Goal: Information Seeking & Learning: Find specific page/section

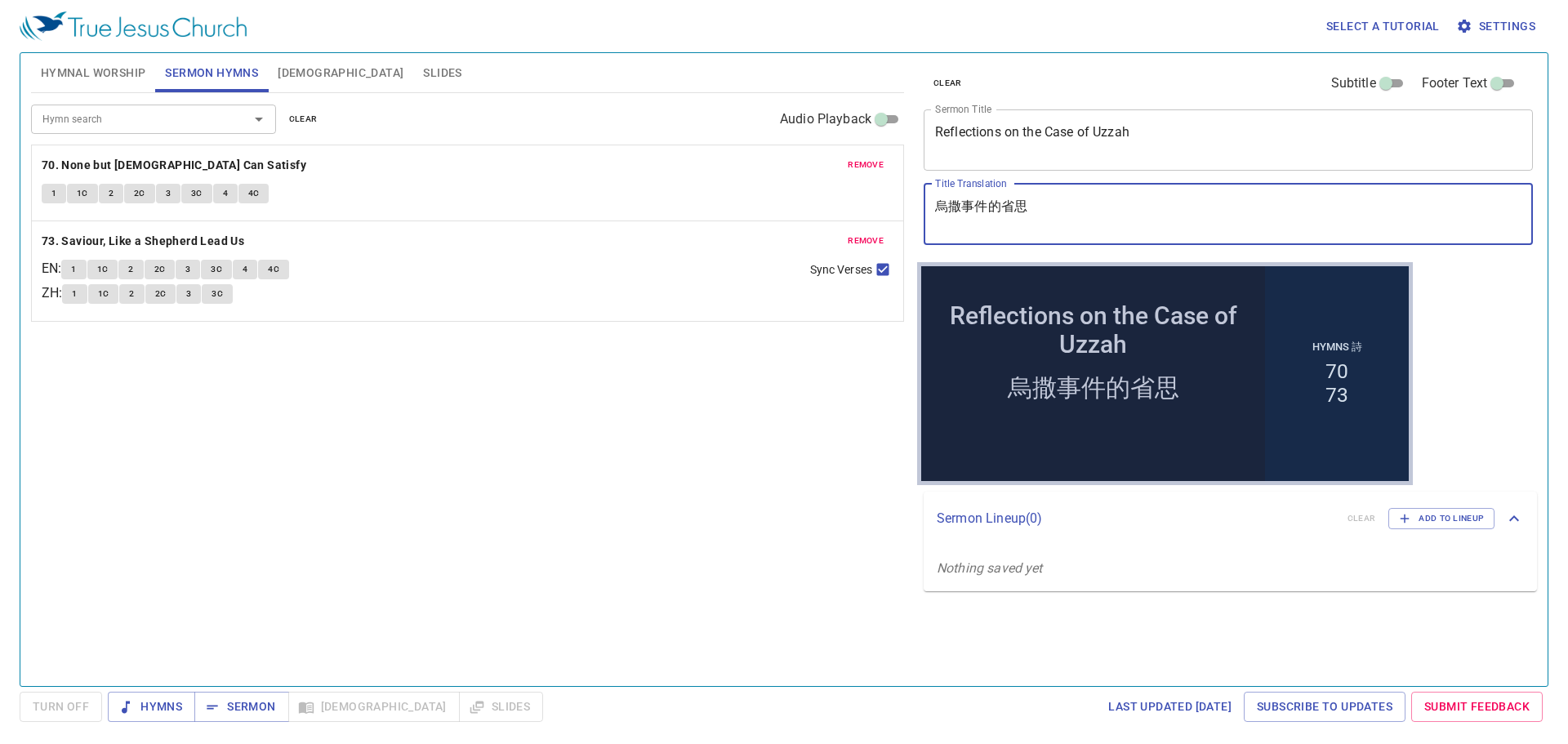
click at [97, 78] on span "Hymnal Worship" at bounding box center [93, 73] width 106 height 20
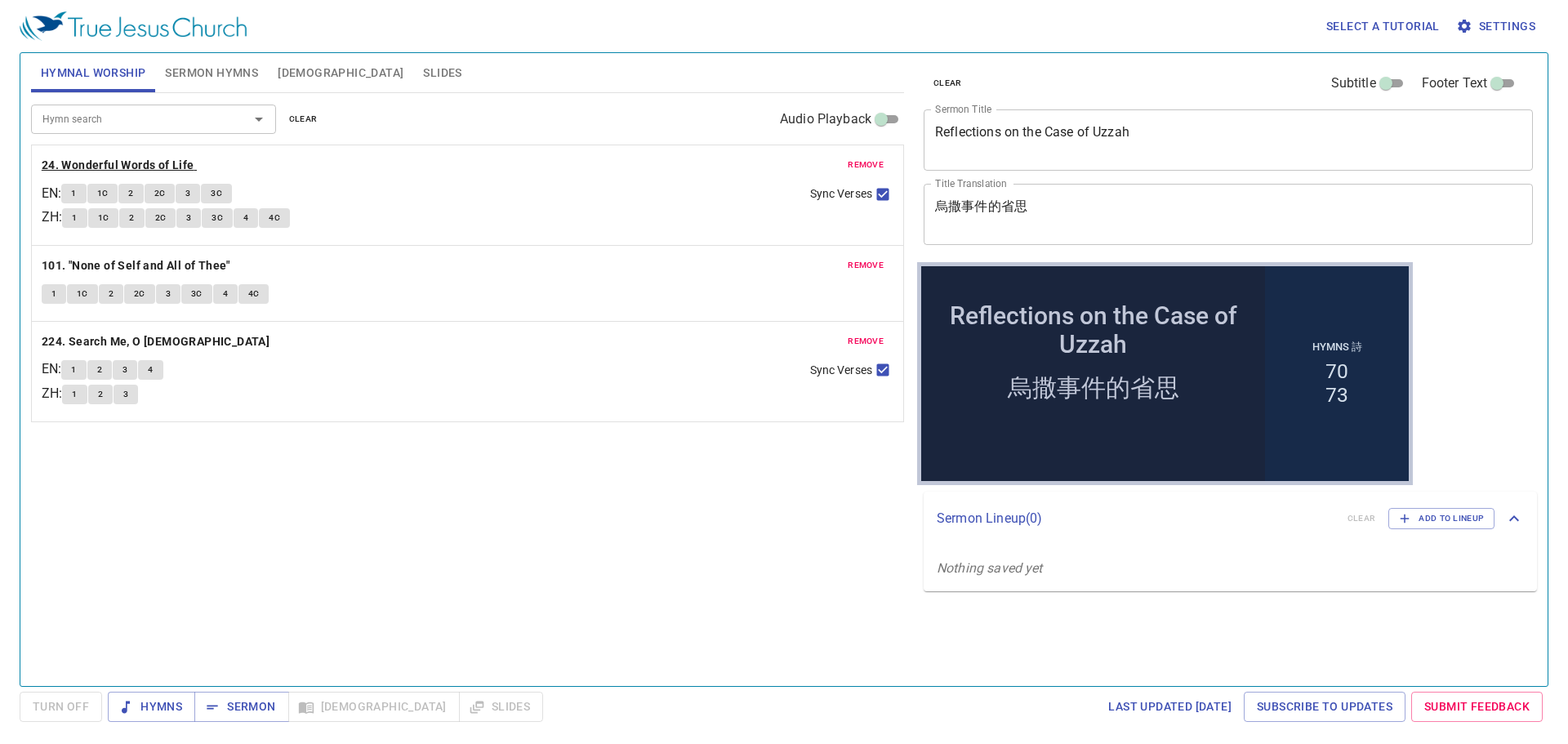
click at [148, 166] on b "24. Wonderful Words of Life" at bounding box center [118, 165] width 153 height 20
click at [73, 708] on span "Turn Off" at bounding box center [60, 707] width 56 height 20
click at [129, 162] on b "24. Wonderful Words of Life" at bounding box center [118, 165] width 153 height 20
click at [138, 156] on b "24. Wonderful Words of Life" at bounding box center [118, 165] width 153 height 20
click at [95, 173] on b "24. Wonderful Words of Life" at bounding box center [118, 165] width 153 height 20
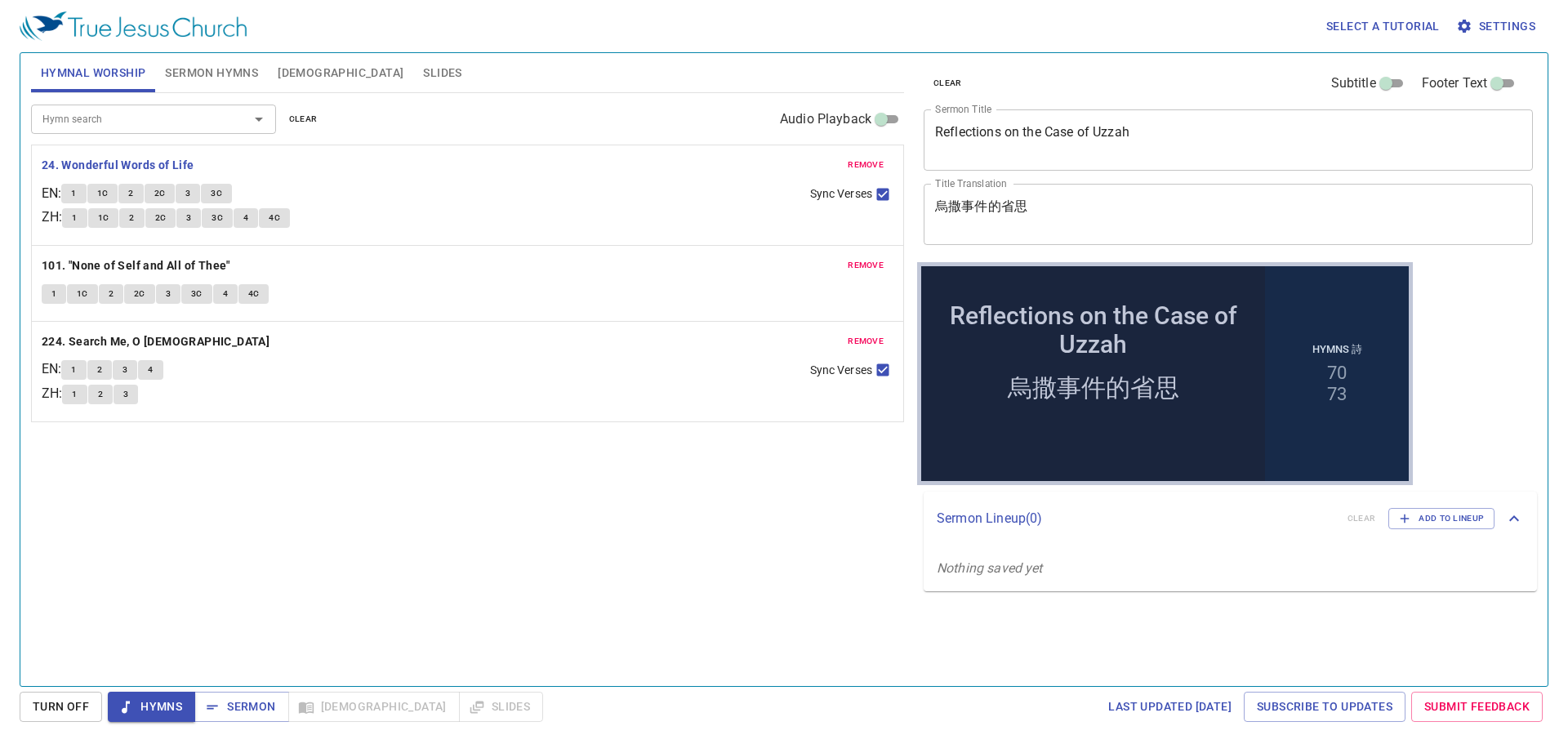
click at [84, 721] on button "Turn Off" at bounding box center [60, 707] width 83 height 30
click at [110, 164] on b "24. Wonderful Words of Life" at bounding box center [118, 165] width 153 height 20
click at [71, 197] on button "1" at bounding box center [74, 194] width 25 height 20
click at [108, 187] on span "1C" at bounding box center [102, 193] width 12 height 15
click at [140, 192] on button "2" at bounding box center [131, 194] width 25 height 20
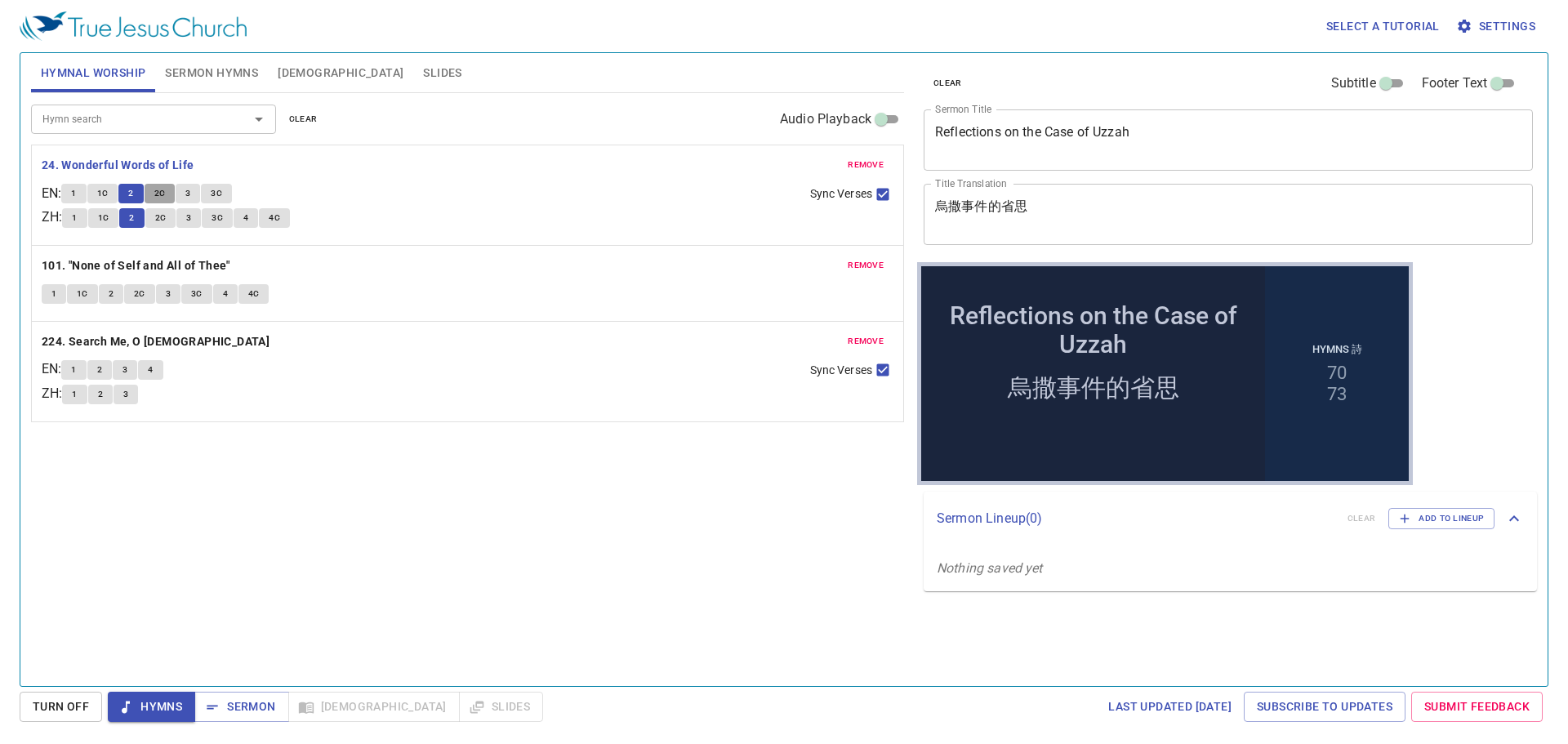
click at [165, 192] on span "2C" at bounding box center [160, 193] width 12 height 15
click at [190, 191] on span "3" at bounding box center [188, 193] width 5 height 15
click at [222, 190] on span "3C" at bounding box center [216, 193] width 12 height 15
click at [204, 264] on b "101. "None of Self and All of Thee"" at bounding box center [136, 266] width 188 height 20
click at [47, 297] on button "1" at bounding box center [54, 294] width 25 height 20
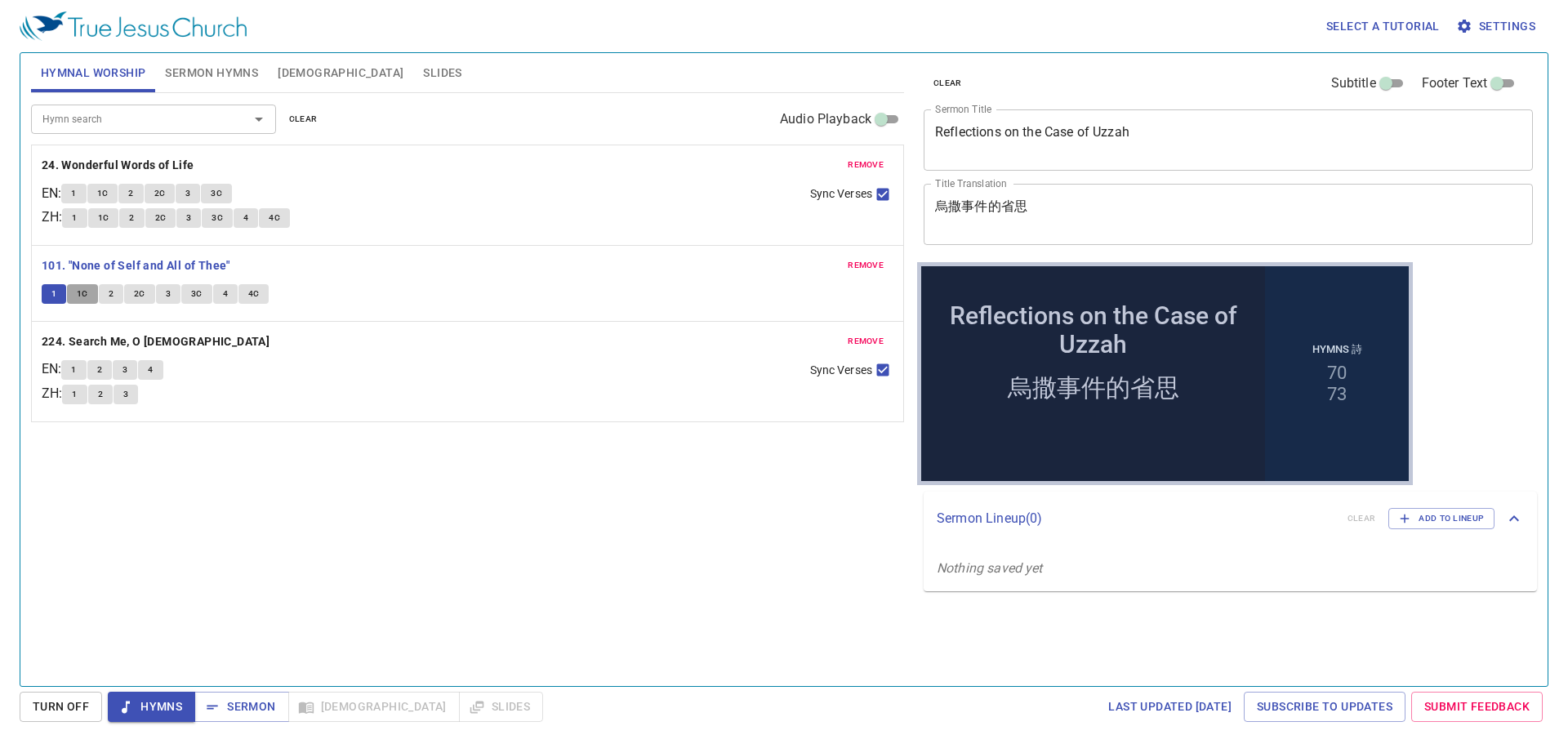
click at [76, 293] on button "1C" at bounding box center [82, 294] width 31 height 20
click at [113, 295] on span "2" at bounding box center [111, 293] width 5 height 15
click at [140, 292] on span "2C" at bounding box center [140, 293] width 12 height 15
click at [165, 292] on span "3" at bounding box center [168, 293] width 5 height 15
click at [196, 293] on span "3C" at bounding box center [196, 293] width 12 height 15
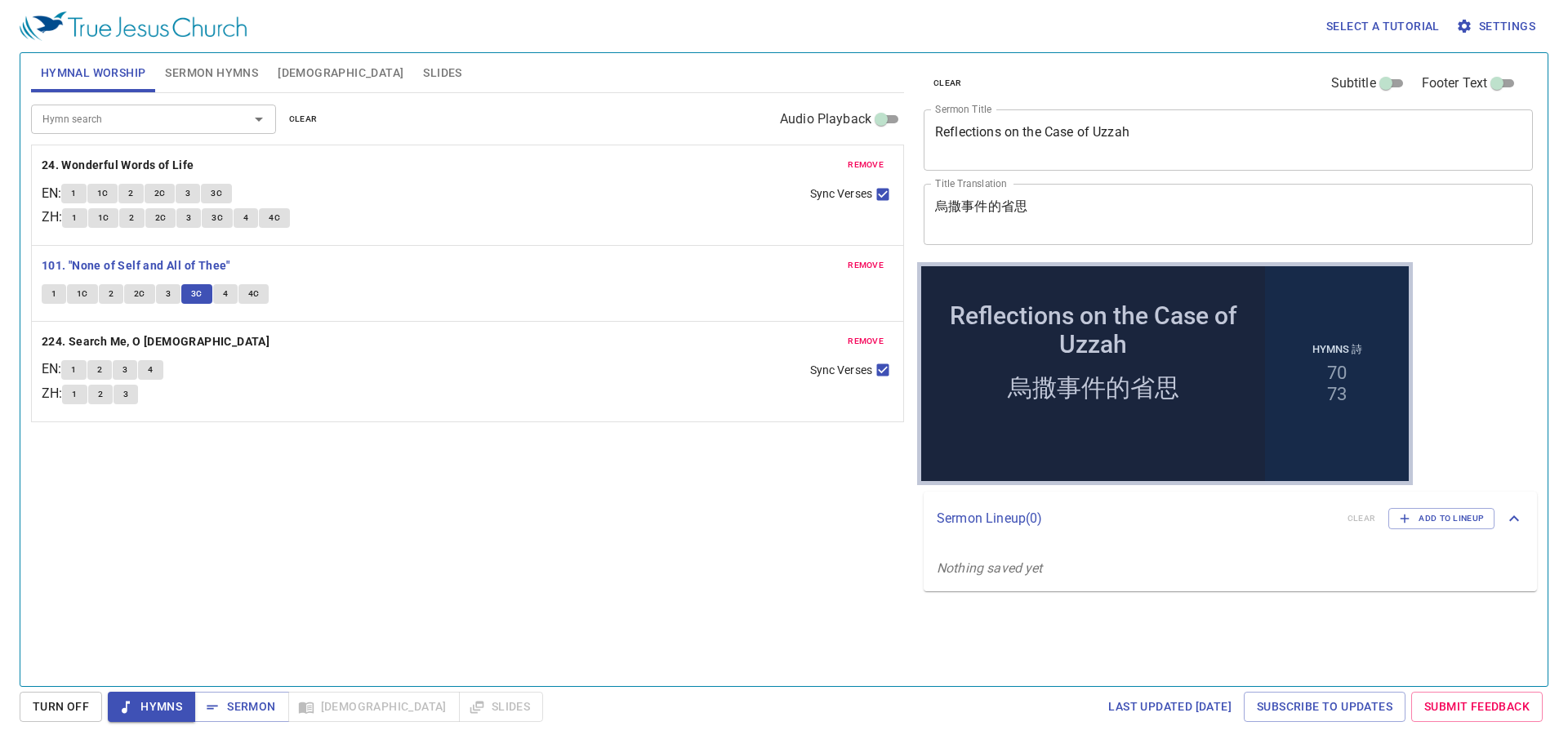
click at [225, 293] on span "4" at bounding box center [226, 293] width 5 height 15
click at [260, 293] on button "4C" at bounding box center [253, 294] width 31 height 20
click at [140, 339] on b "224. Search Me, O [DEMOGRAPHIC_DATA]" at bounding box center [156, 341] width 228 height 20
click at [76, 369] on span "1" at bounding box center [74, 370] width 5 height 15
click at [102, 368] on span "2" at bounding box center [100, 370] width 5 height 15
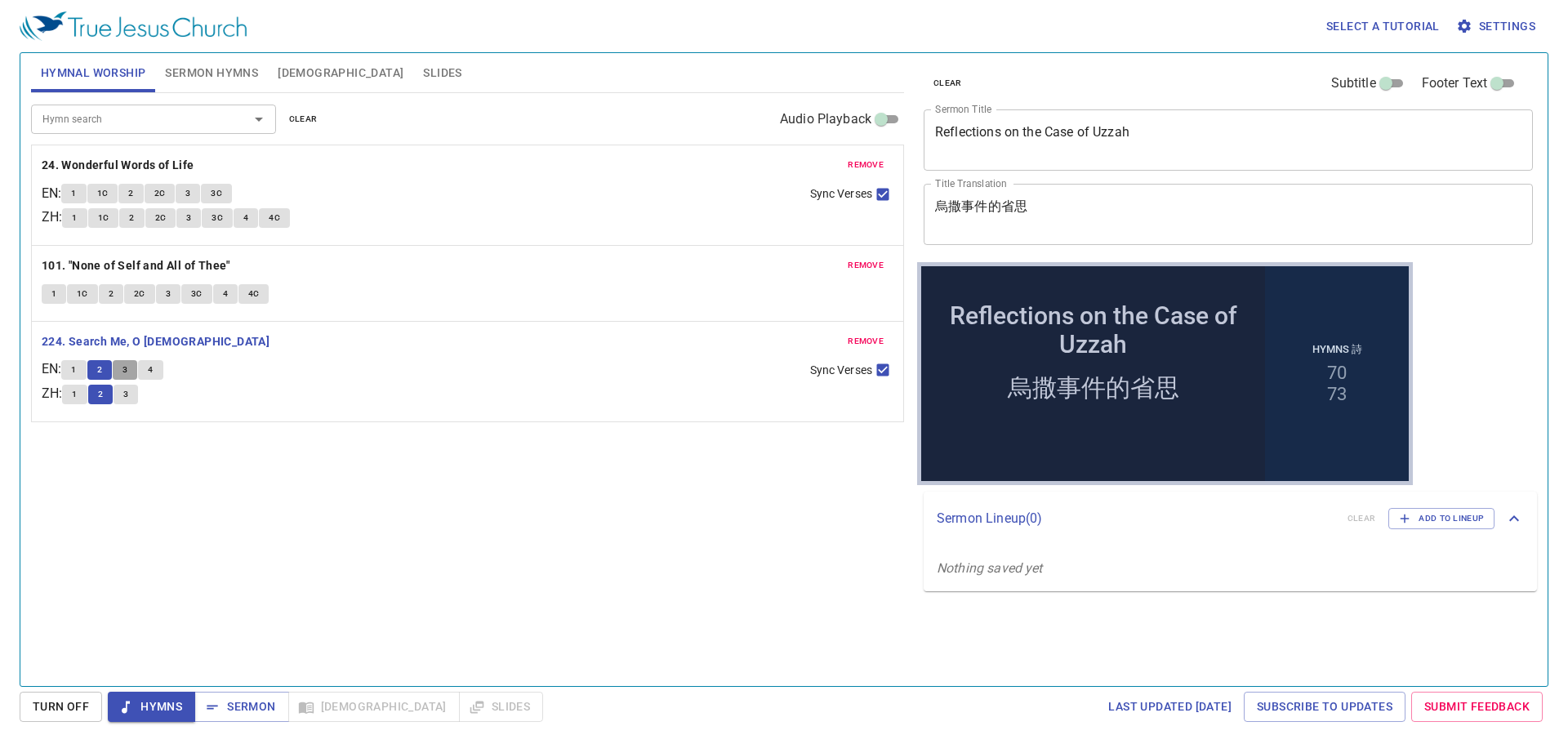
click at [127, 364] on span "3" at bounding box center [125, 370] width 5 height 15
click at [153, 367] on span "4" at bounding box center [150, 370] width 5 height 15
click at [130, 337] on b "224. Search Me, O [DEMOGRAPHIC_DATA]" at bounding box center [156, 341] width 228 height 20
click at [251, 709] on span "Sermon" at bounding box center [241, 707] width 68 height 20
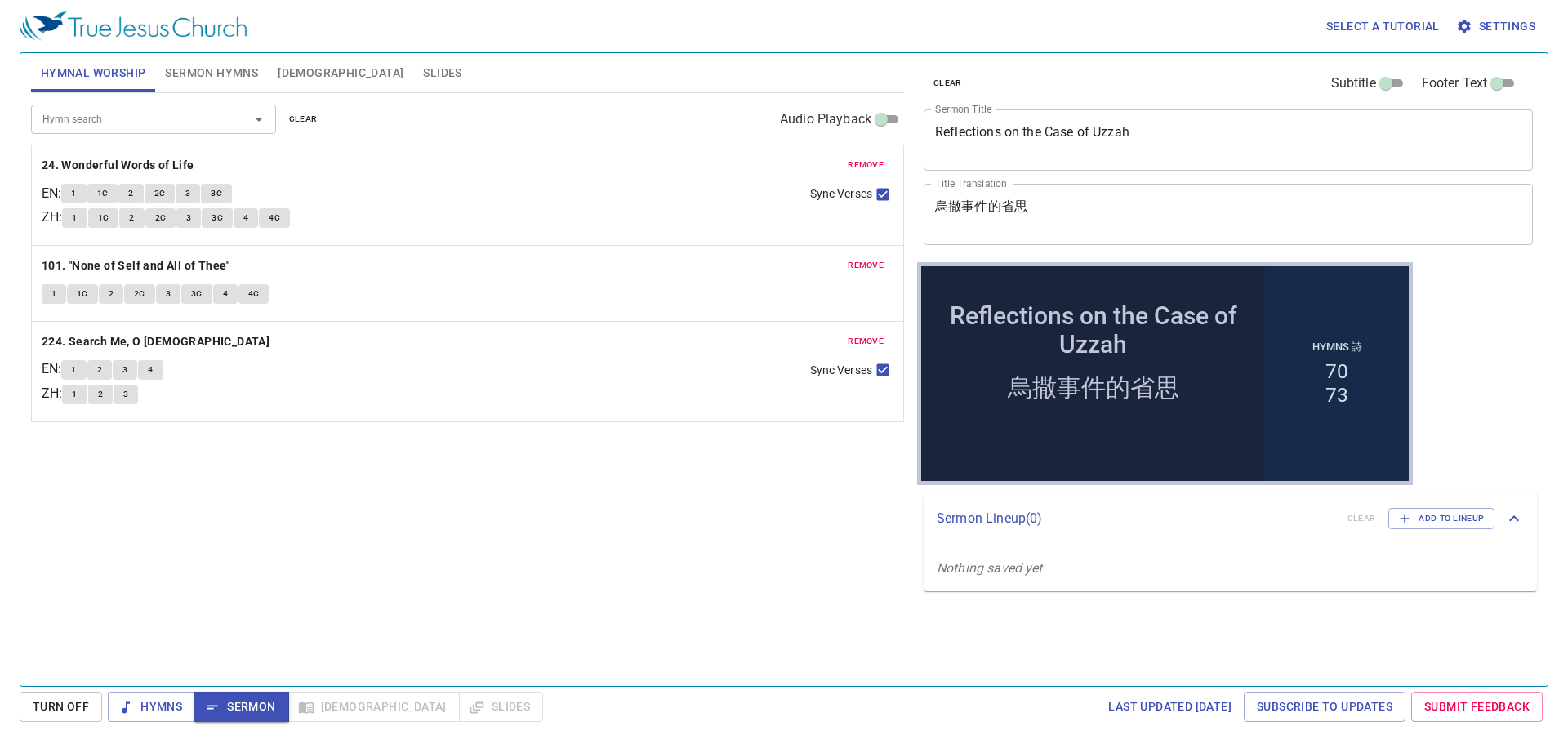
click at [184, 70] on span "Sermon Hymns" at bounding box center [212, 73] width 93 height 20
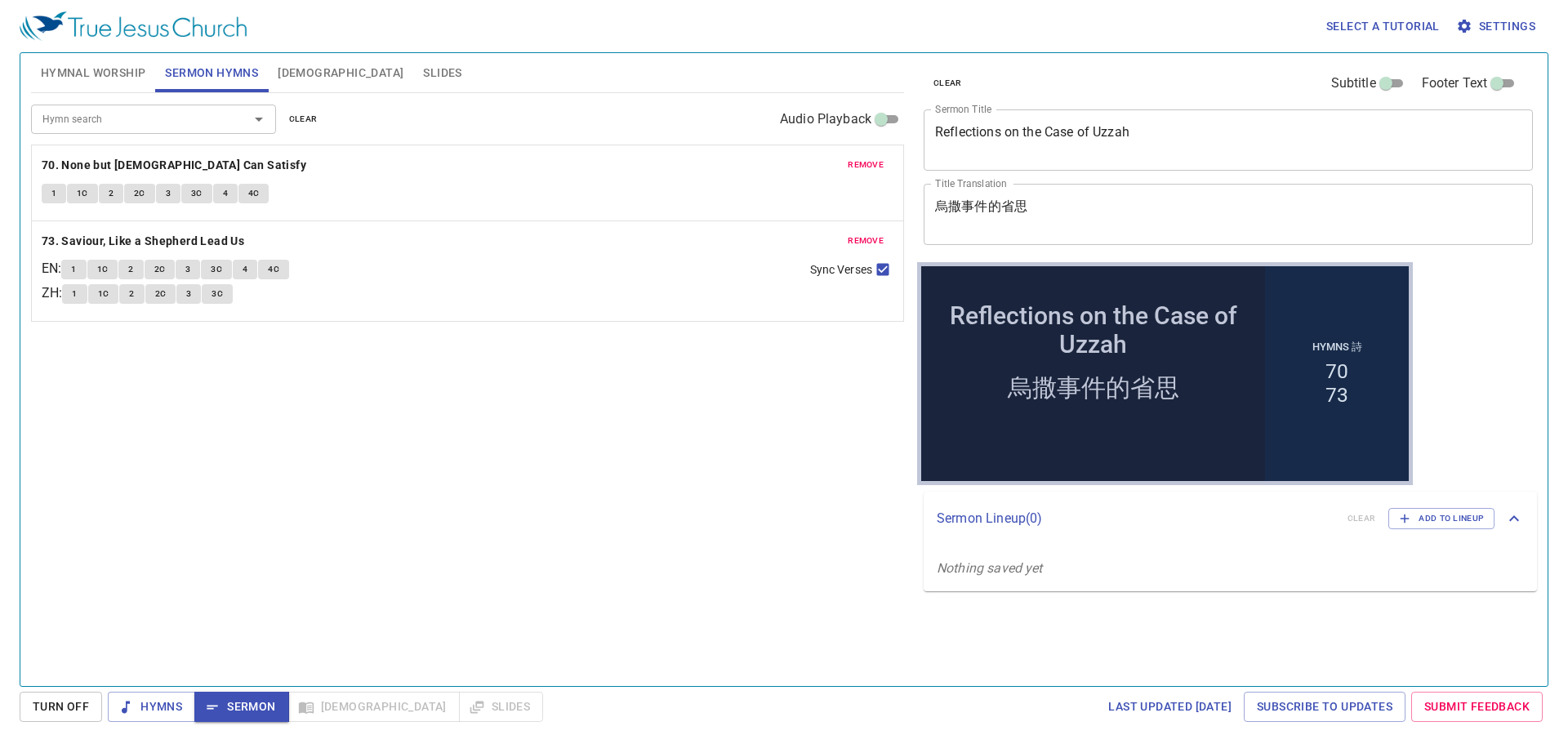
click at [57, 192] on button "1" at bounding box center [54, 194] width 25 height 20
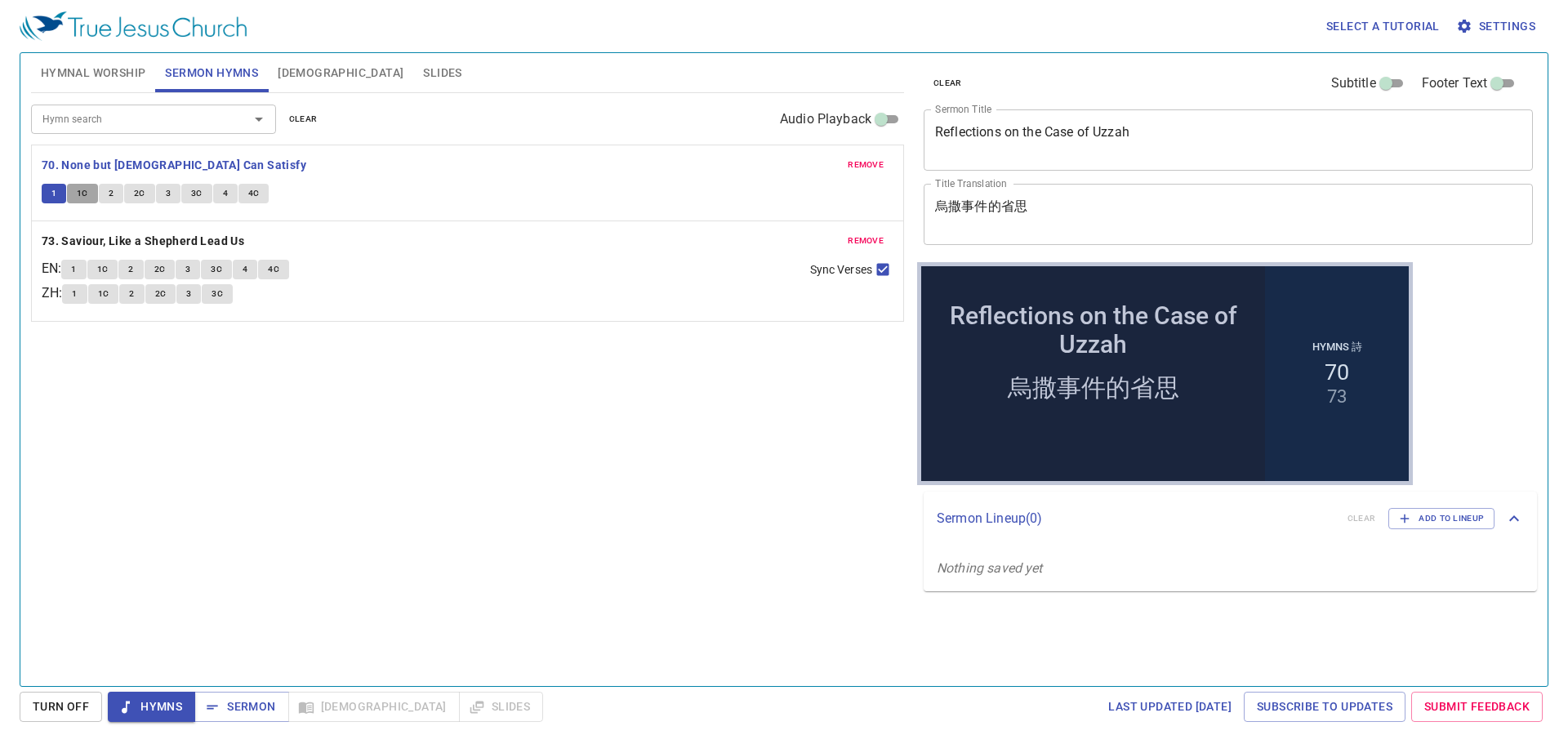
click at [78, 191] on span "1C" at bounding box center [82, 193] width 12 height 15
click at [101, 193] on button "2" at bounding box center [111, 194] width 25 height 20
click at [140, 195] on span "2C" at bounding box center [140, 193] width 12 height 15
click at [166, 194] on span "3" at bounding box center [168, 193] width 5 height 15
click at [193, 192] on span "3C" at bounding box center [196, 193] width 12 height 15
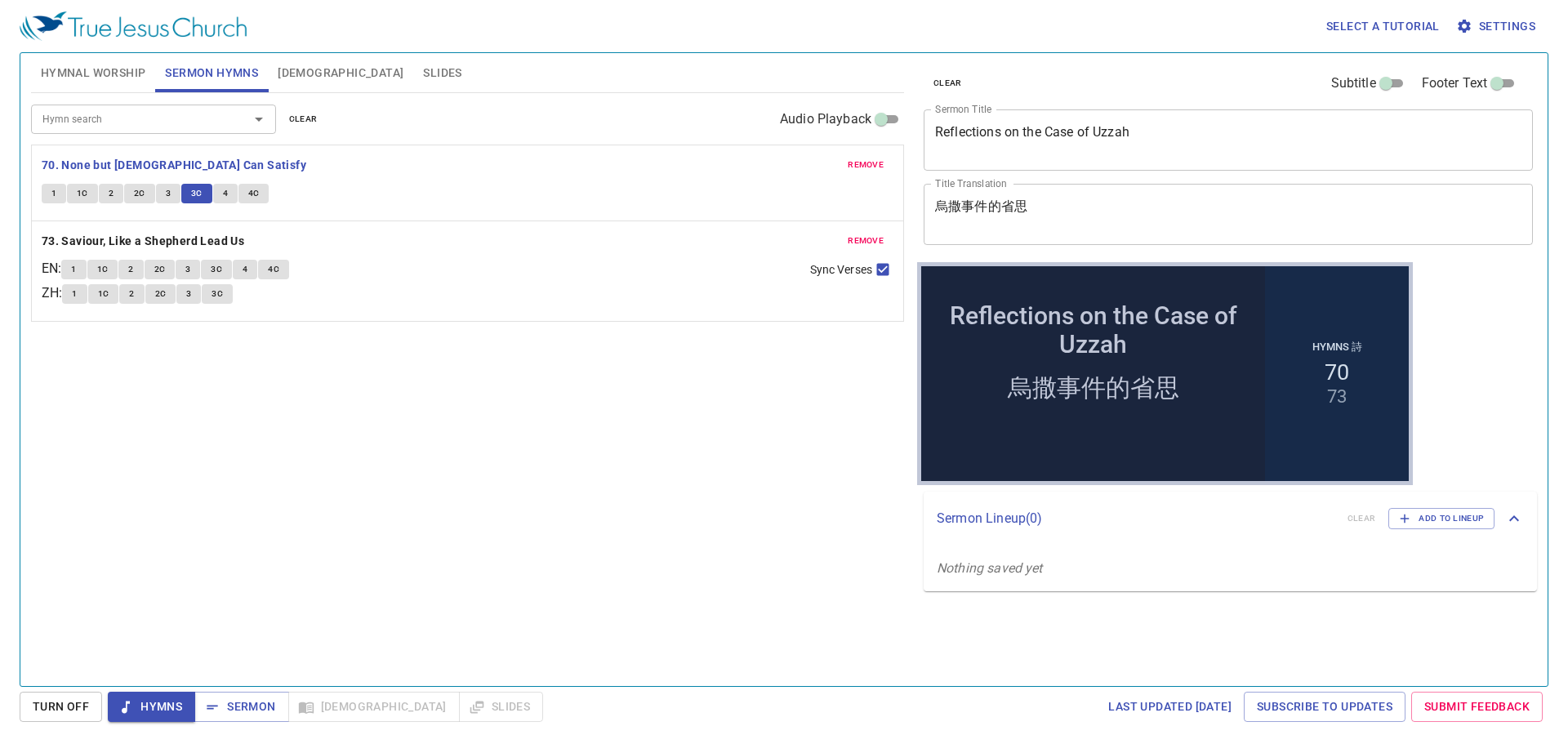
click at [218, 193] on button "4" at bounding box center [226, 194] width 25 height 20
click at [252, 199] on span "4C" at bounding box center [253, 193] width 12 height 15
click at [188, 159] on b "70. None but [DEMOGRAPHIC_DATA] Can Satisfy" at bounding box center [174, 165] width 265 height 20
click at [423, 70] on span "Slides" at bounding box center [442, 73] width 38 height 20
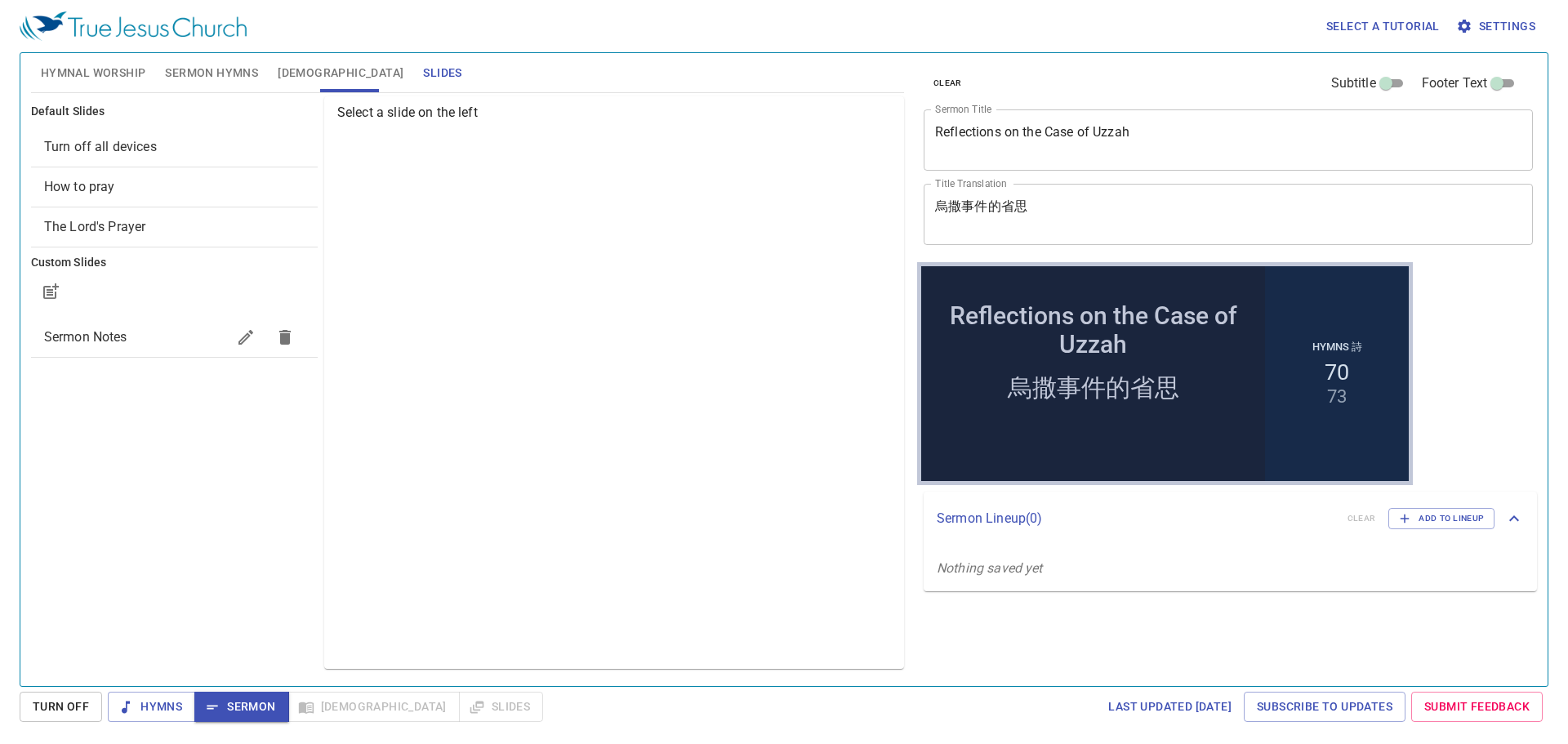
click at [176, 184] on span "How to pray" at bounding box center [174, 187] width 260 height 20
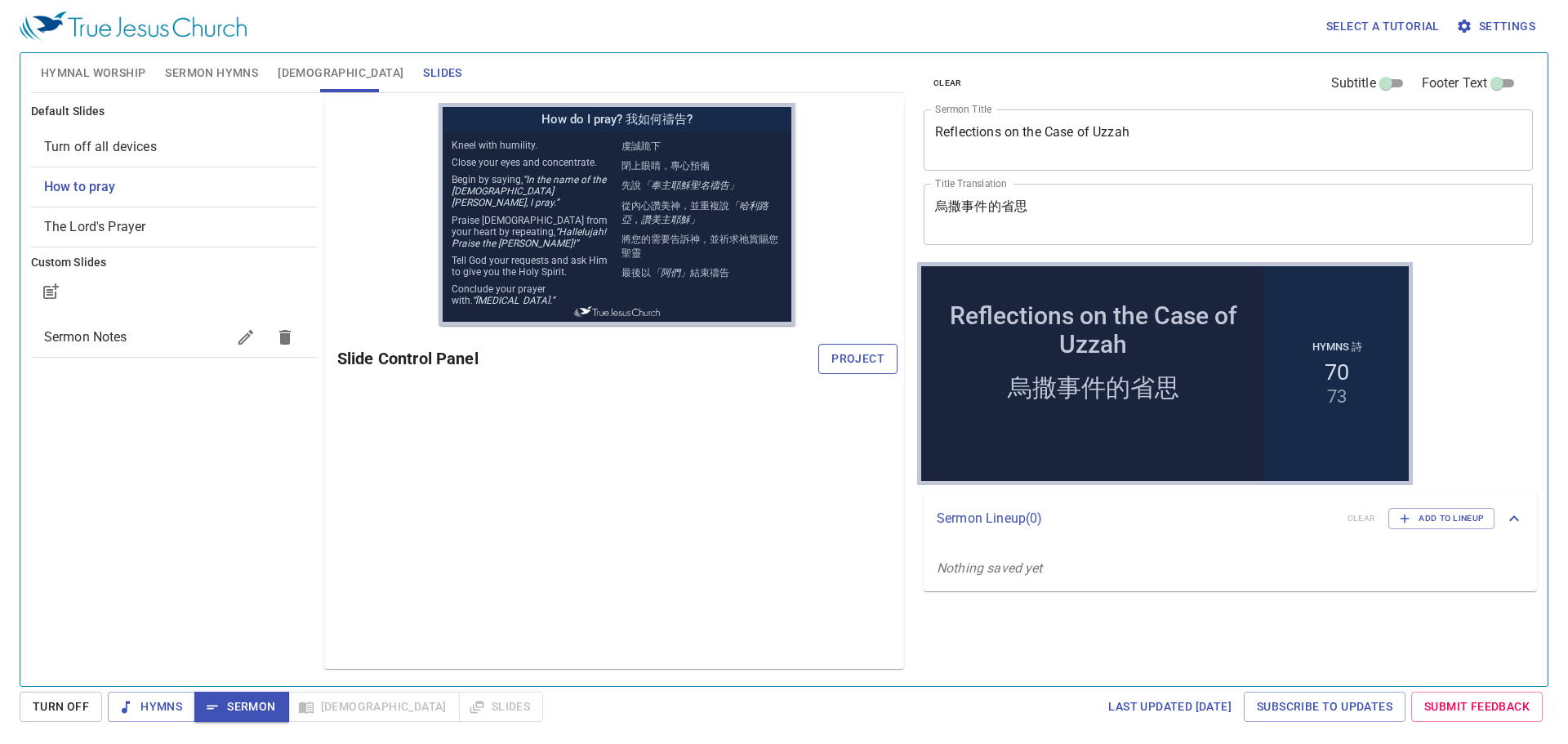
click at [856, 367] on span "Project" at bounding box center [858, 358] width 53 height 20
click at [306, 81] on span "[DEMOGRAPHIC_DATA]" at bounding box center [340, 73] width 125 height 20
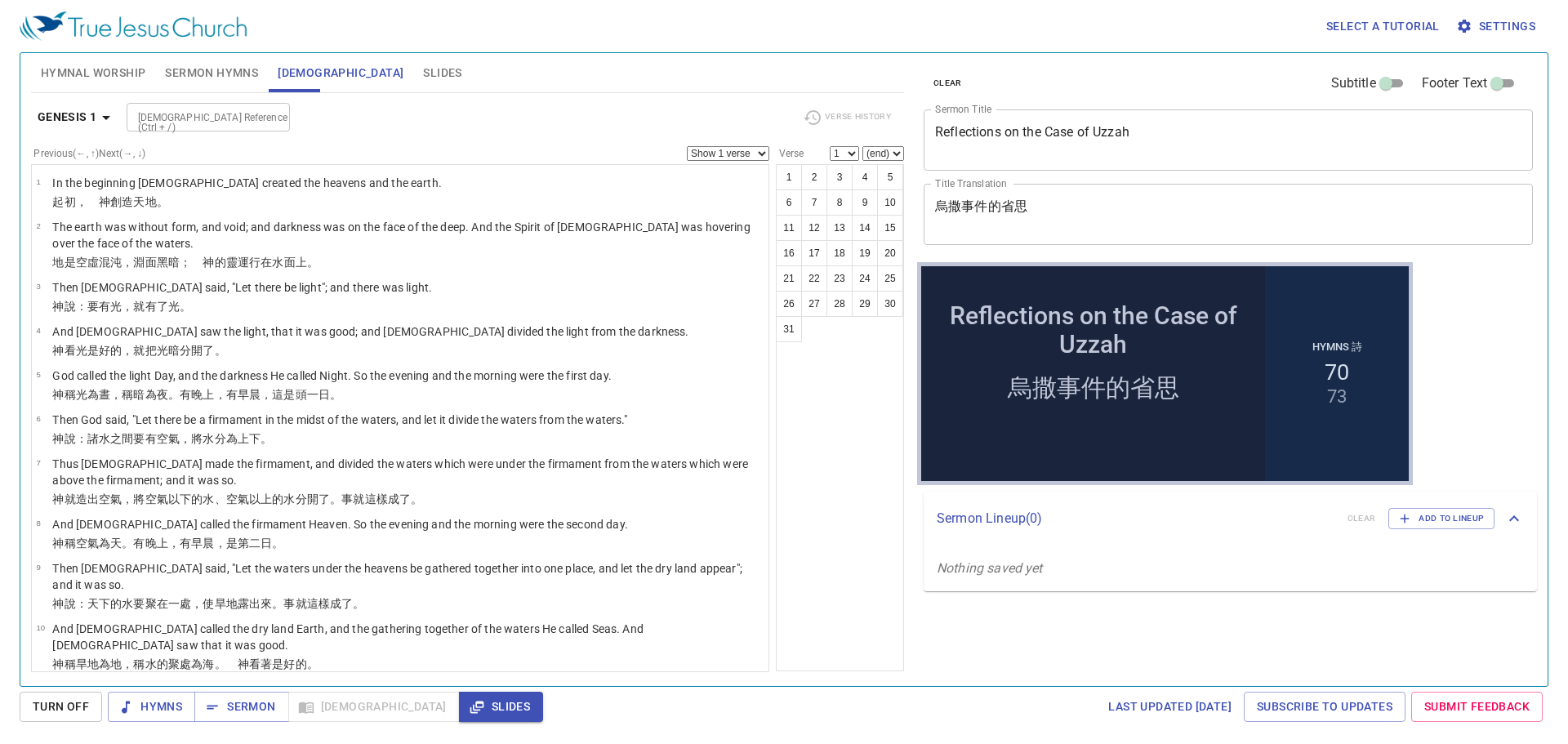
click at [199, 127] on div "[DEMOGRAPHIC_DATA] Reference (Ctrl + /)" at bounding box center [208, 117] width 164 height 28
type input "2 sam 6"
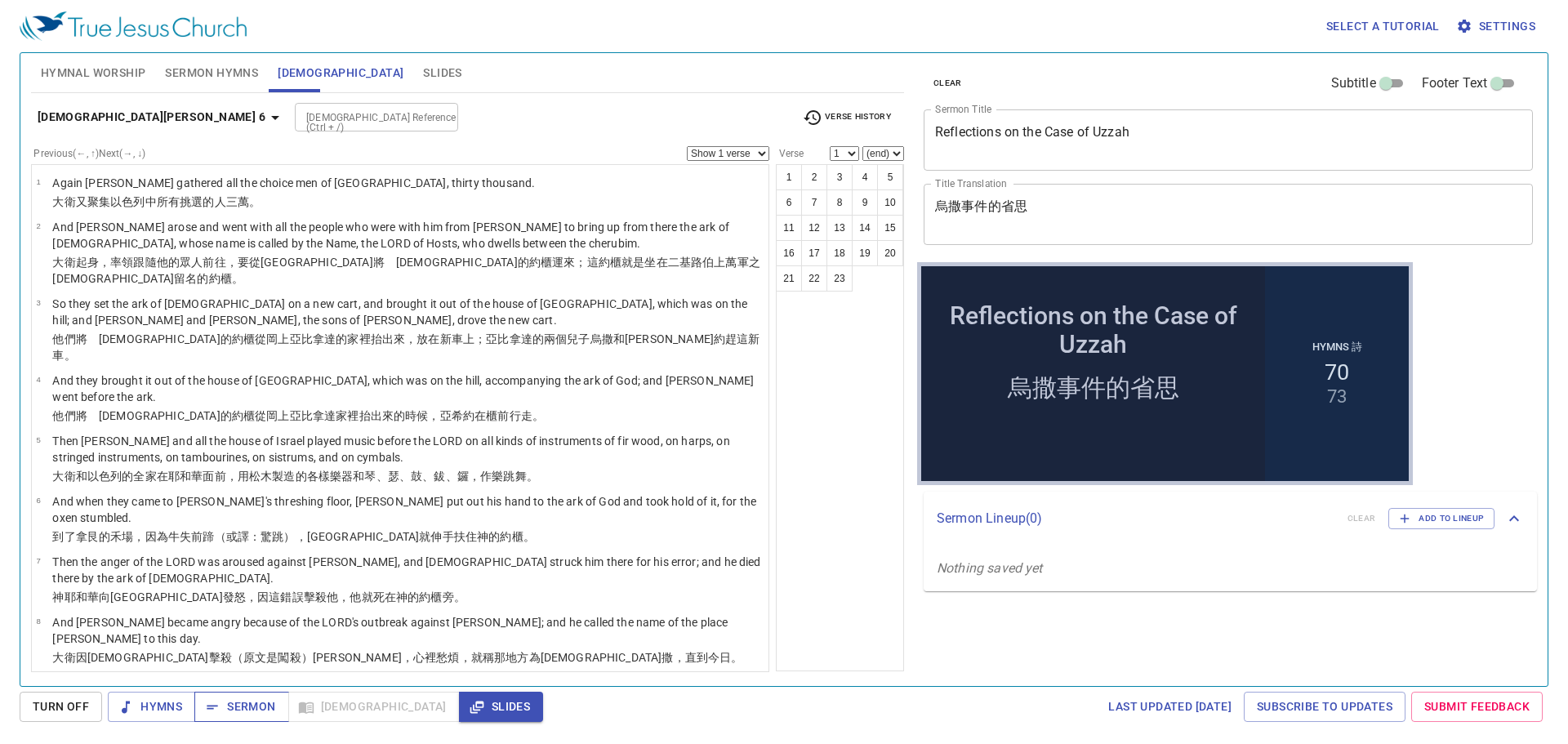
drag, startPoint x: 246, startPoint y: 705, endPoint x: 259, endPoint y: 699, distance: 14.3
click at [252, 703] on span "Sermon" at bounding box center [241, 707] width 68 height 20
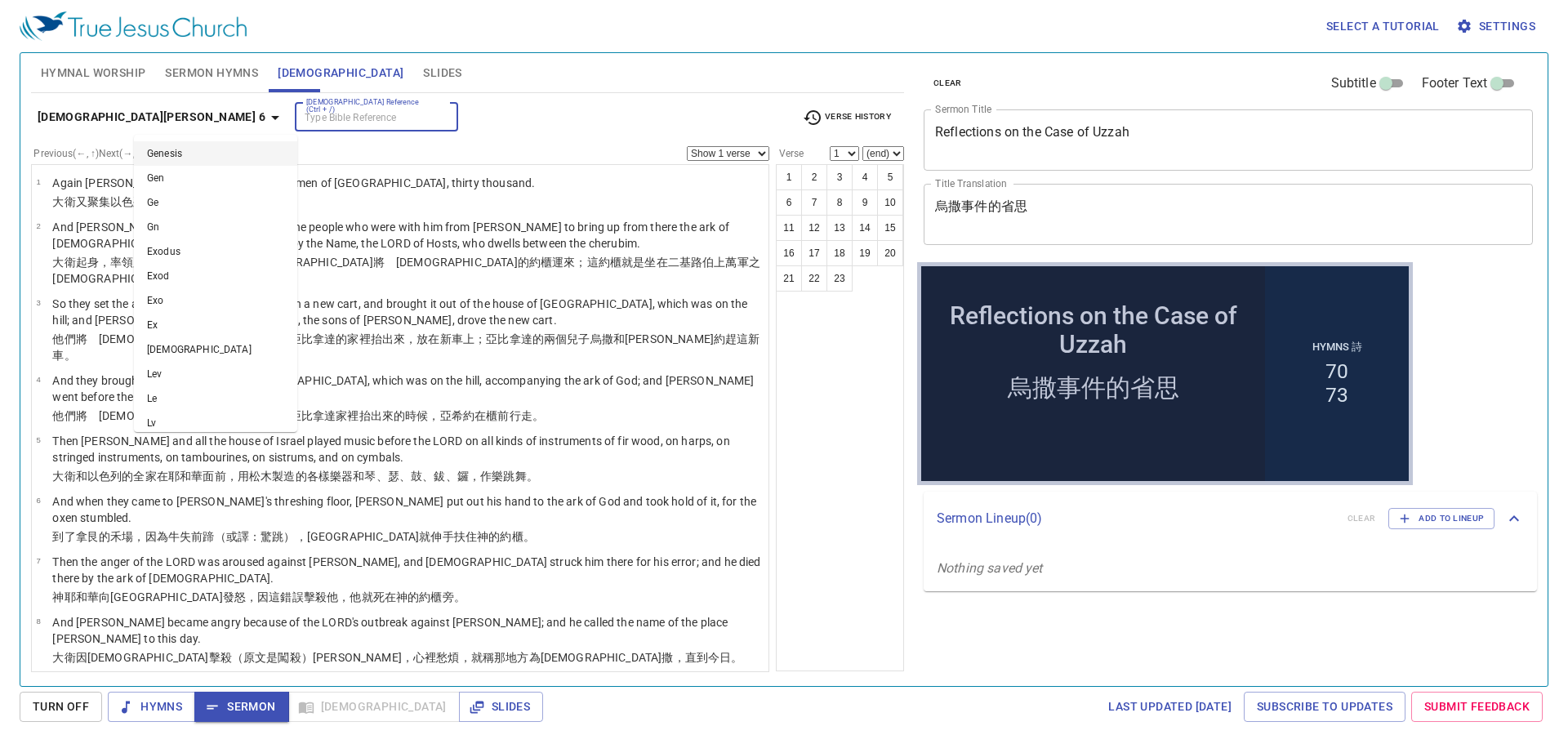
click at [300, 116] on input "[DEMOGRAPHIC_DATA] Reference (Ctrl + /)" at bounding box center [363, 116] width 126 height 19
click at [783, 175] on button "1" at bounding box center [788, 177] width 26 height 26
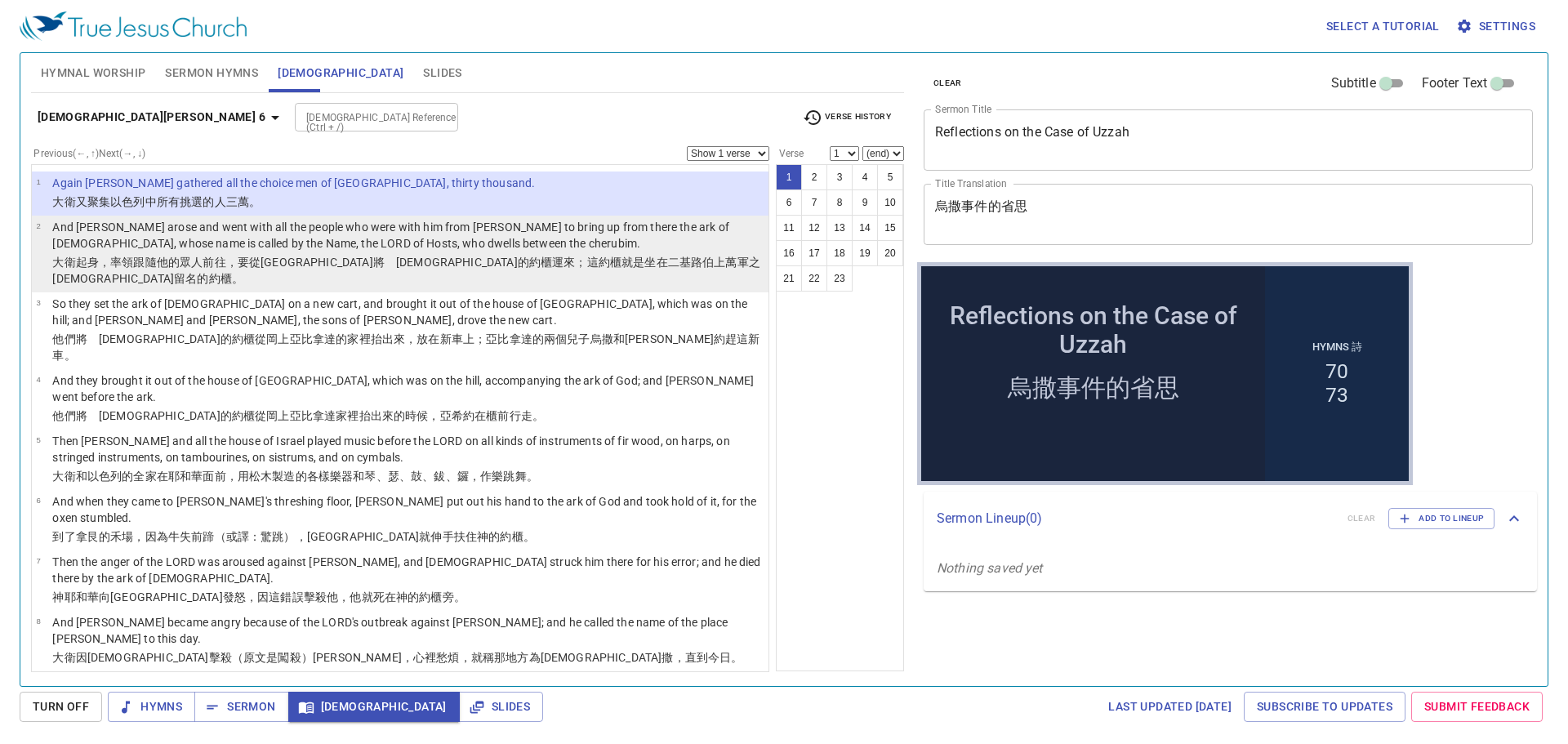
click at [115, 244] on p "And [PERSON_NAME] arose and went with all the people who were with him from [PE…" at bounding box center [408, 235] width 711 height 33
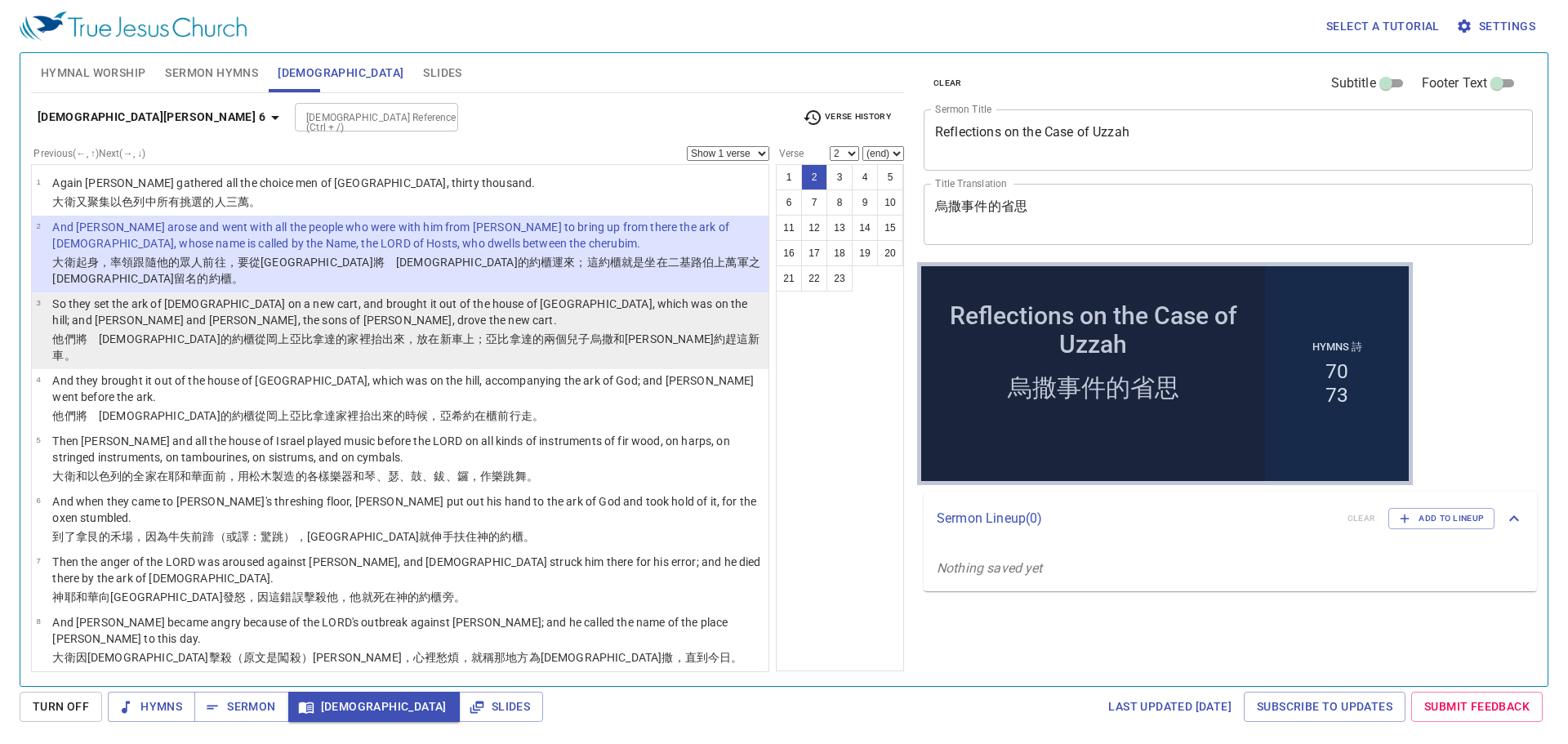
click at [113, 302] on p "So they set the ark of [DEMOGRAPHIC_DATA] on a new cart, and brought it out of …" at bounding box center [408, 312] width 711 height 33
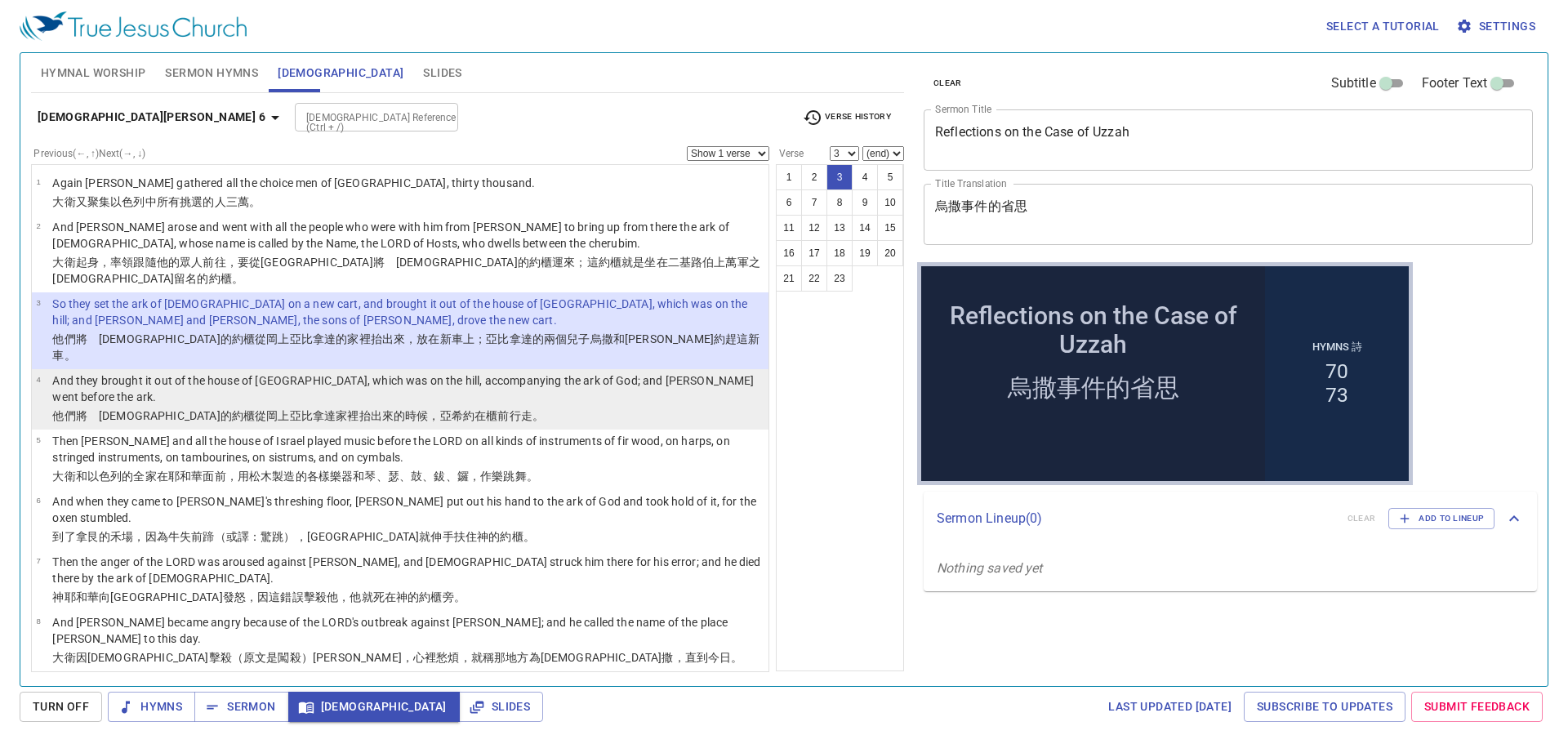
click at [116, 372] on p "And they brought it out of the house of [GEOGRAPHIC_DATA], which was on the hil…" at bounding box center [408, 388] width 711 height 33
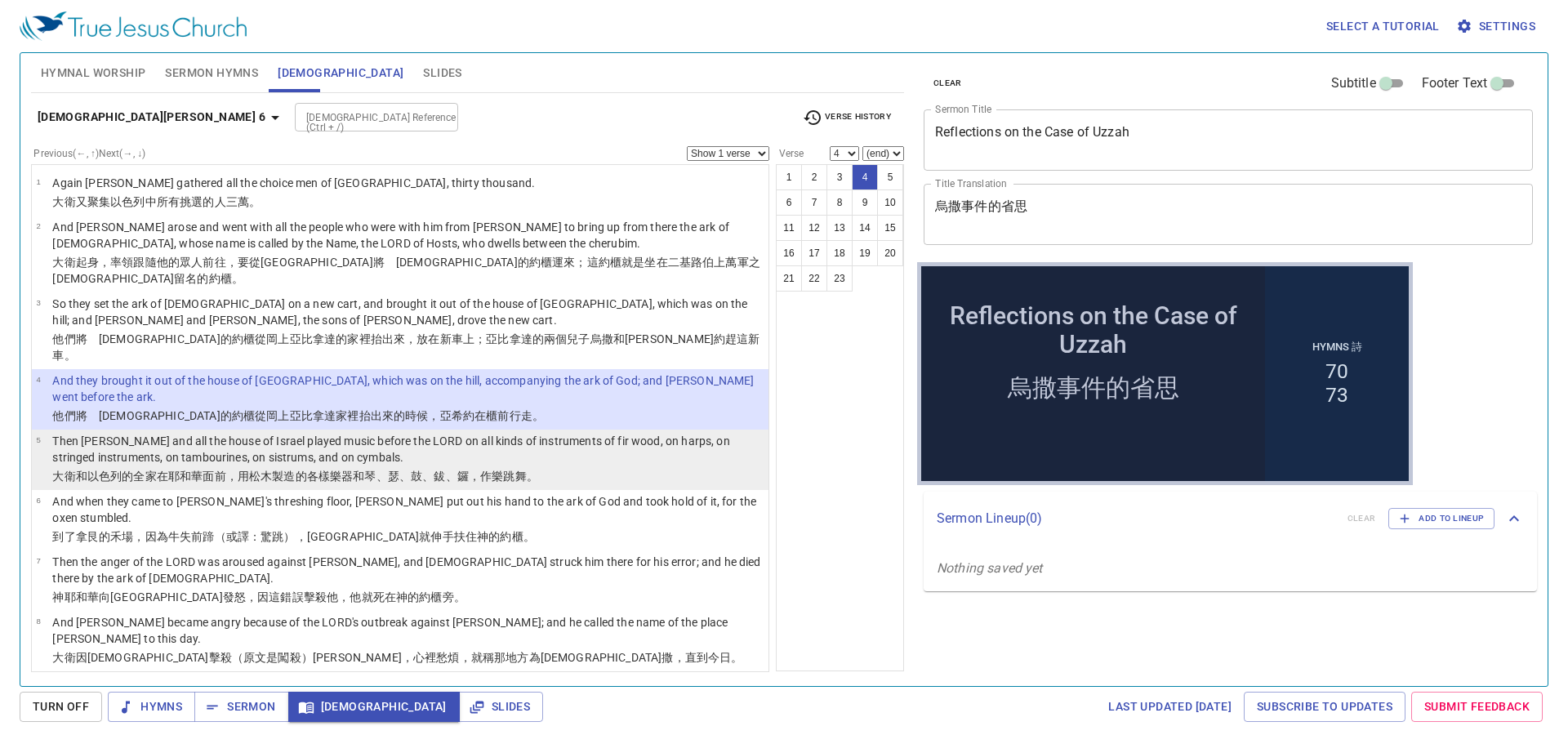
click at [131, 433] on p "Then [PERSON_NAME] and all the house of Israel played music before the LORD on …" at bounding box center [408, 449] width 711 height 33
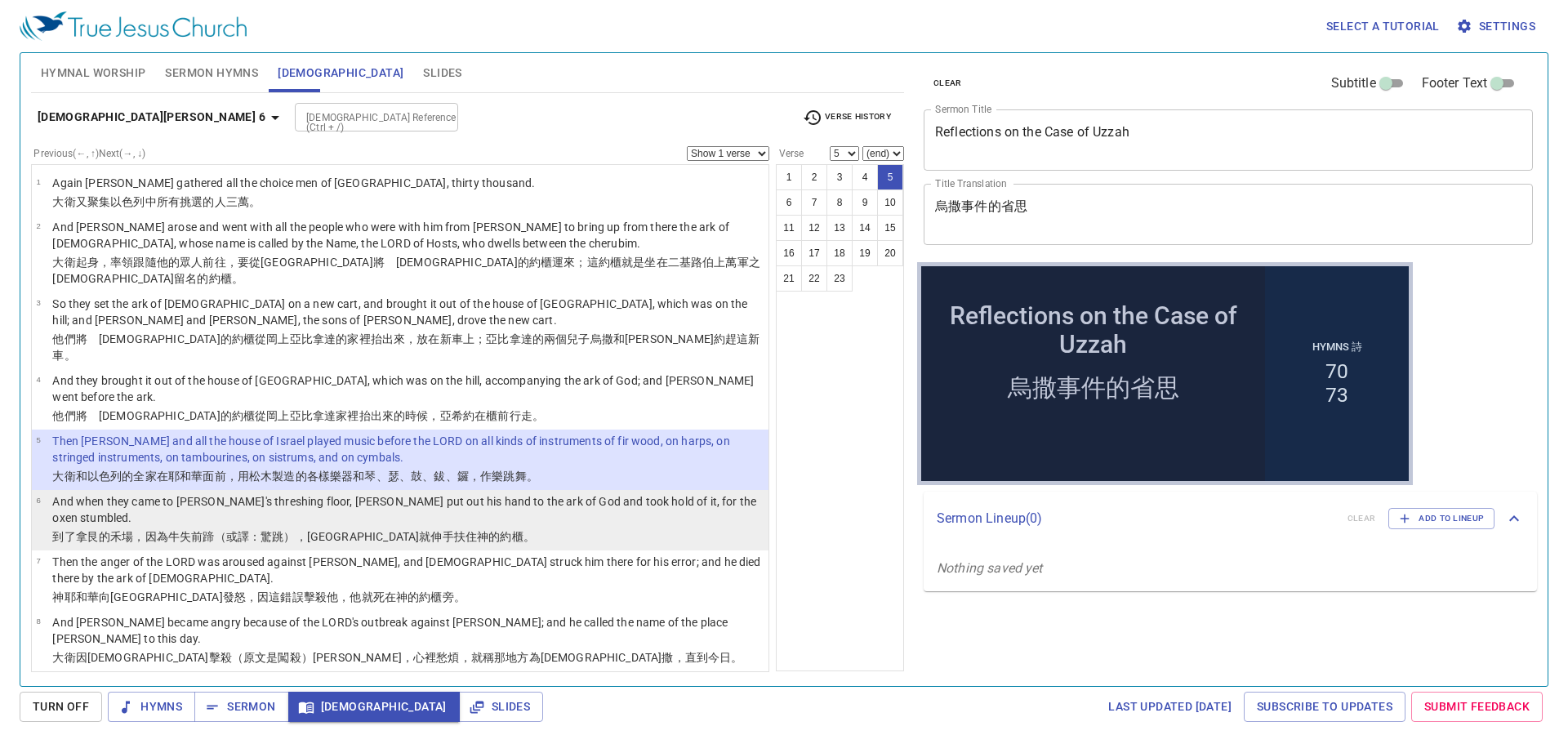
click at [125, 493] on p "And when they came to [PERSON_NAME]'s threshing floor, [PERSON_NAME] put out hi…" at bounding box center [408, 509] width 711 height 33
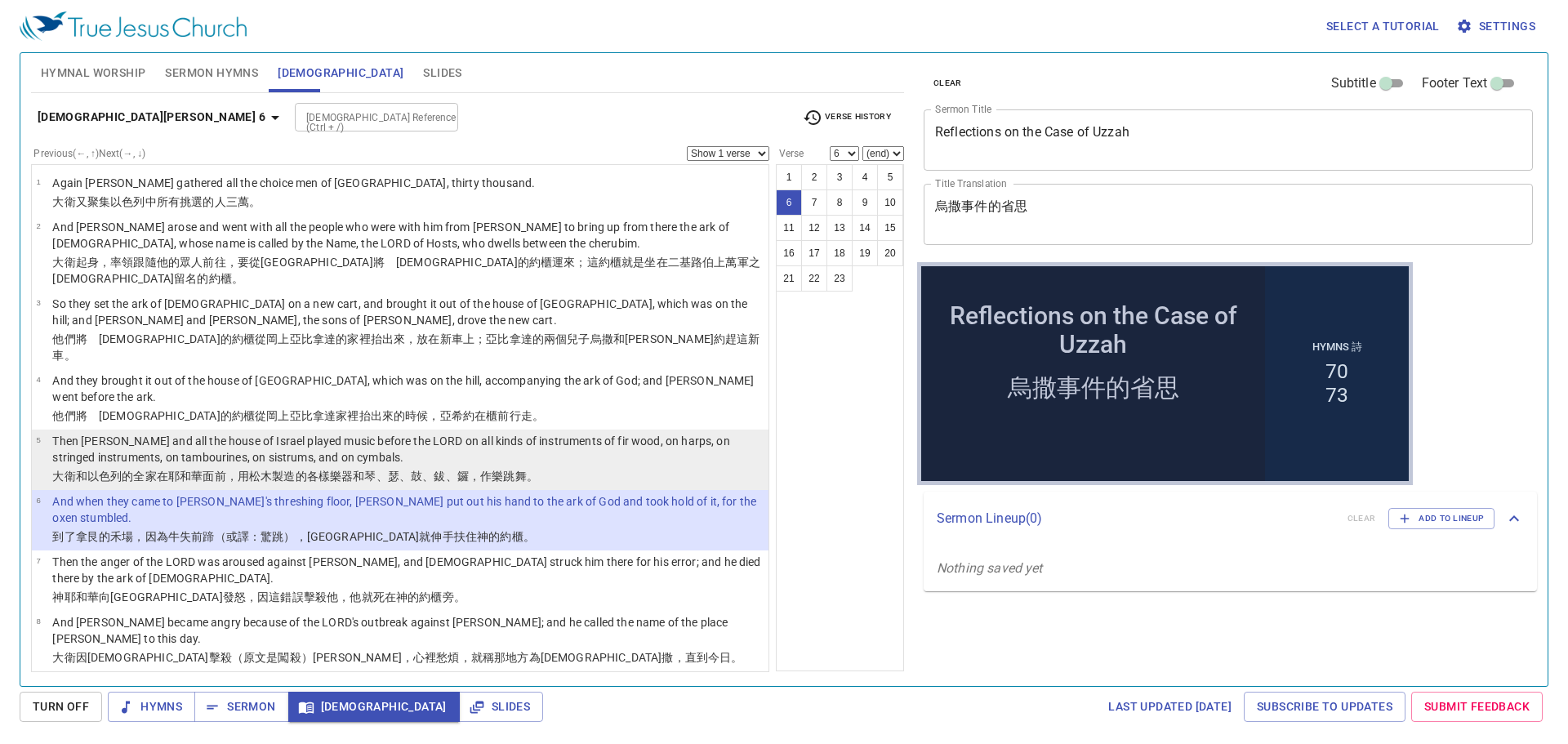
click at [227, 433] on p "Then [PERSON_NAME] and all the house of Israel played music before the LORD on …" at bounding box center [408, 449] width 711 height 33
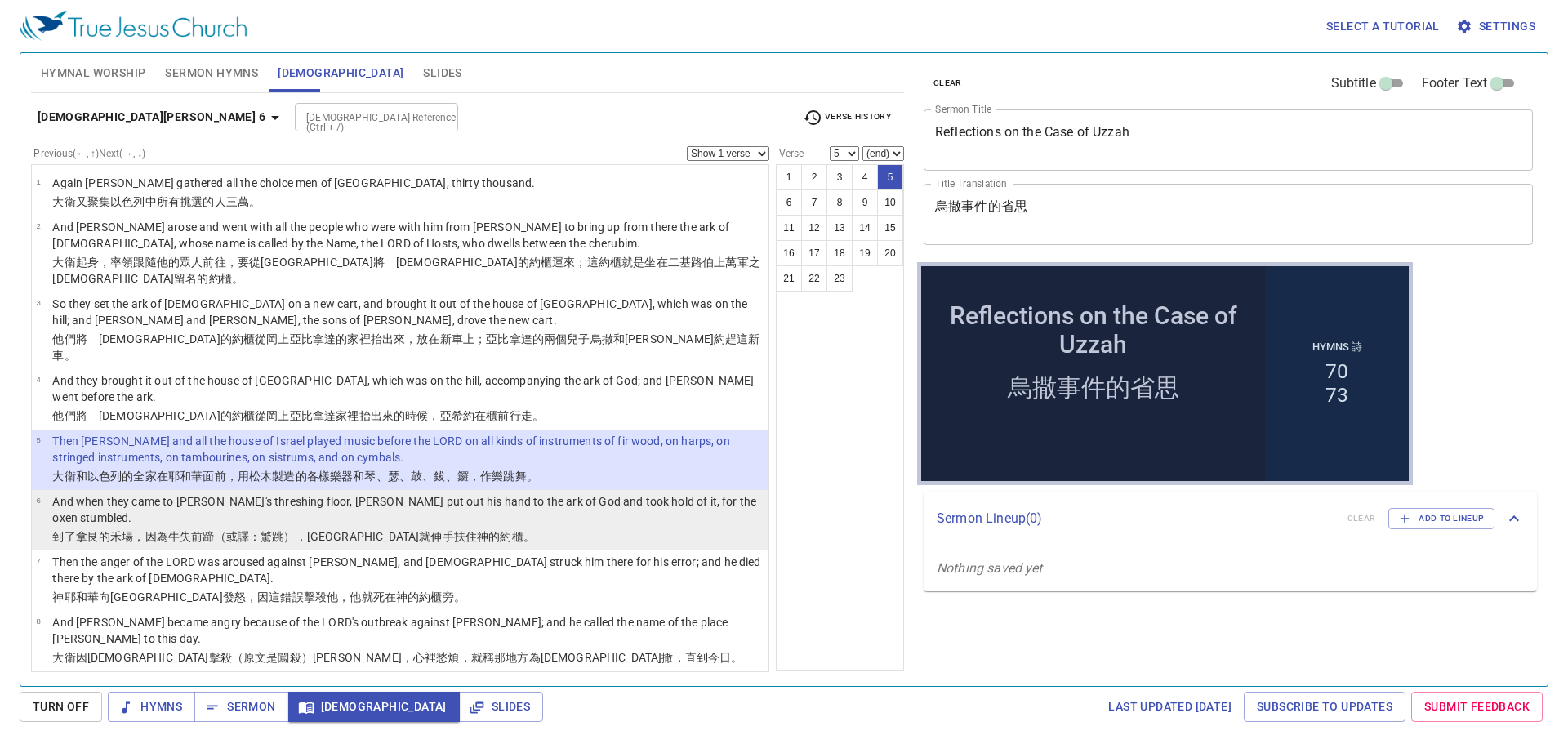
click at [225, 530] on wh1241 "失前蹄（或譯：驚跳 ），烏撒 就伸手 扶住 　神 的約櫃 。" at bounding box center [357, 536] width 356 height 13
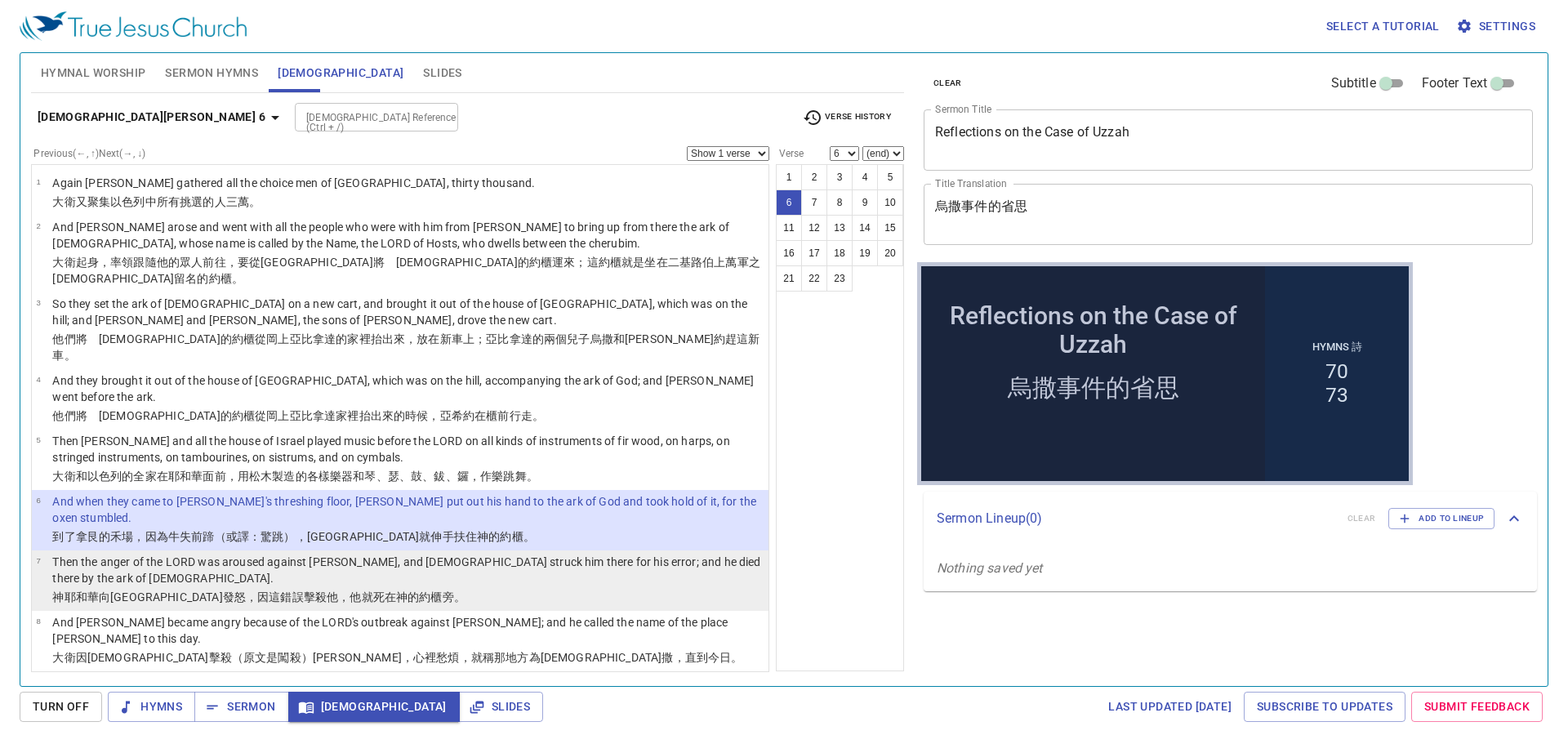
click at [508, 588] on p "神 耶和華 向烏撒 發 怒 ，因這錯誤 擊殺 他，他就死在 　神 的約櫃 旁。" at bounding box center [408, 596] width 711 height 16
select select "7"
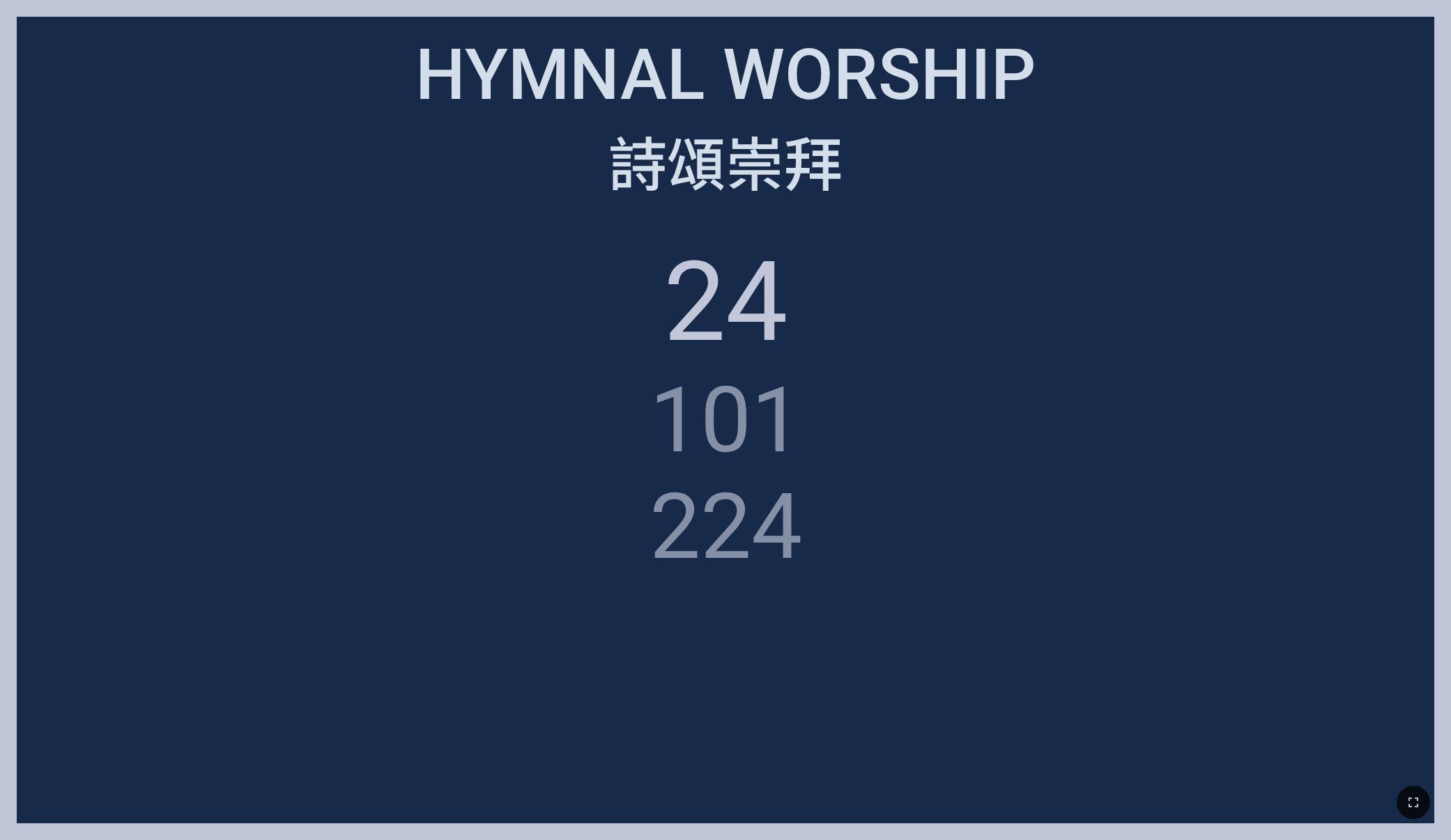
drag, startPoint x: 1309, startPoint y: 170, endPoint x: 1303, endPoint y: 158, distance: 13.4
click at [1306, 167] on div "詩頌崇拜" at bounding box center [725, 161] width 1383 height 85
drag, startPoint x: 1303, startPoint y: 158, endPoint x: 1306, endPoint y: 143, distance: 15.3
click at [1304, 157] on div "詩頌崇拜" at bounding box center [725, 161] width 1383 height 85
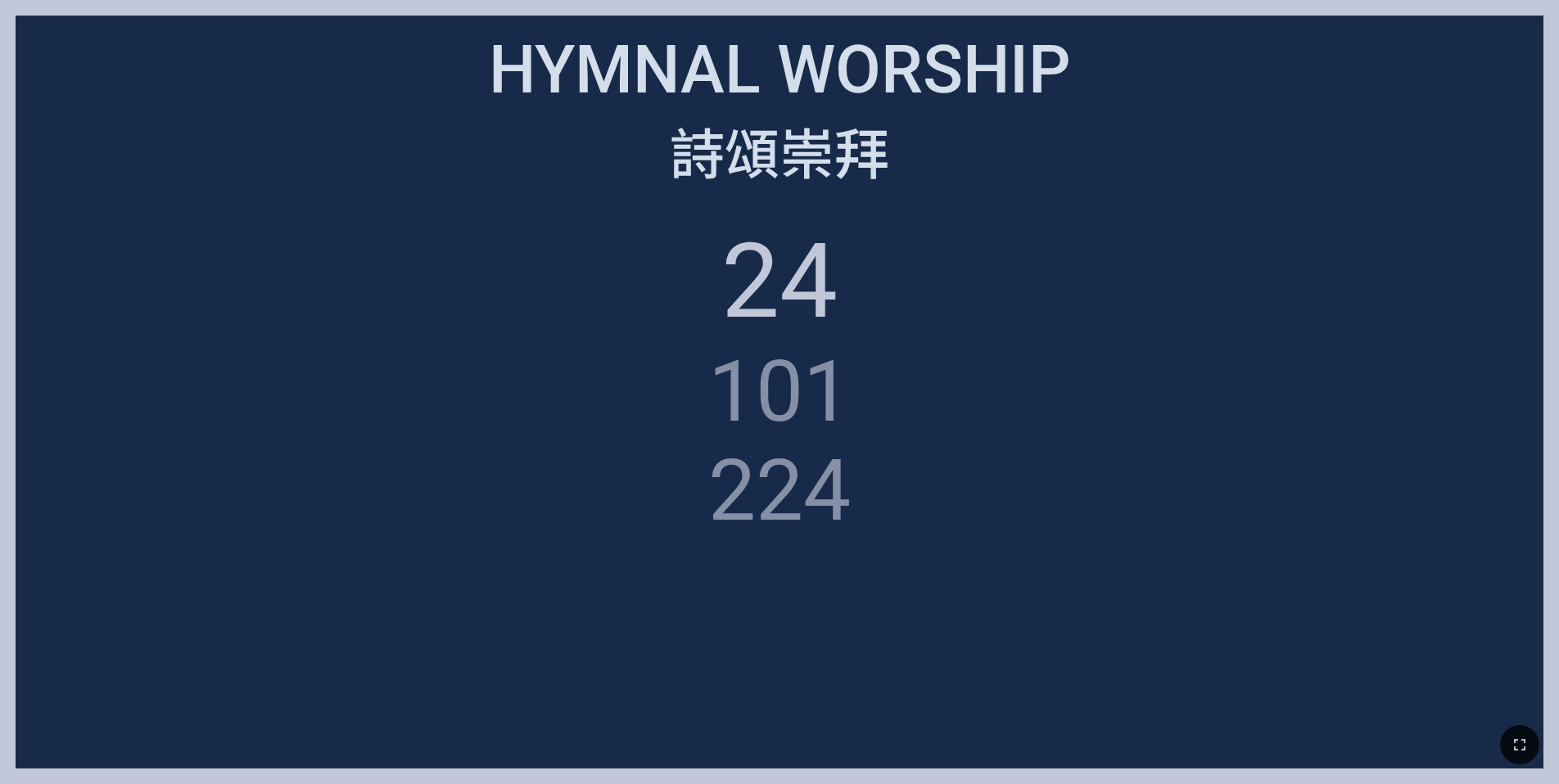
click at [1500, 739] on div at bounding box center [779, 745] width 1559 height 78
drag, startPoint x: 1519, startPoint y: 741, endPoint x: 1527, endPoint y: 796, distance: 55.6
click at [1521, 742] on icon "button" at bounding box center [1520, 745] width 20 height 20
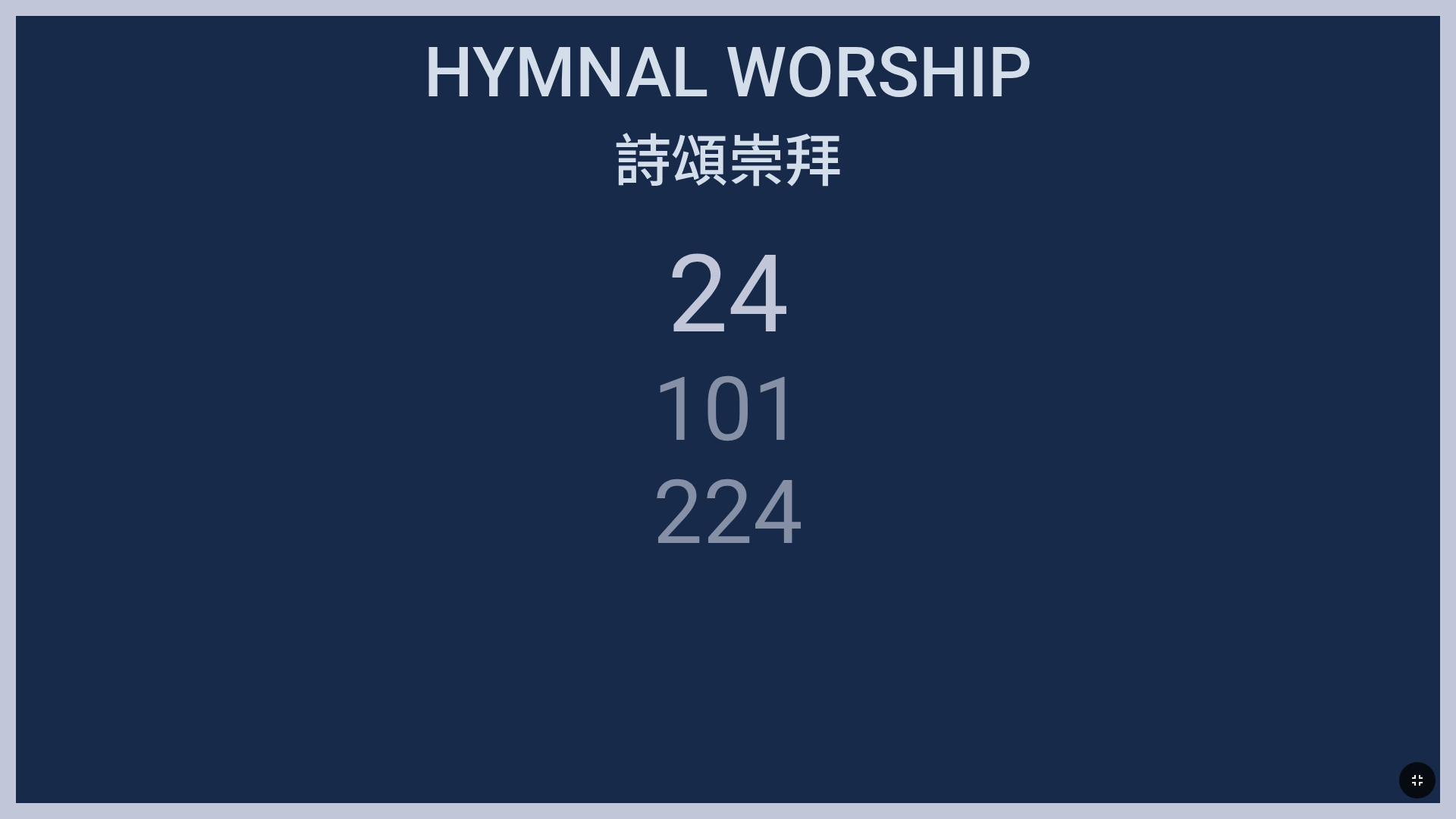
click at [1416, 726] on icon "button" at bounding box center [1417, 780] width 18 height 18
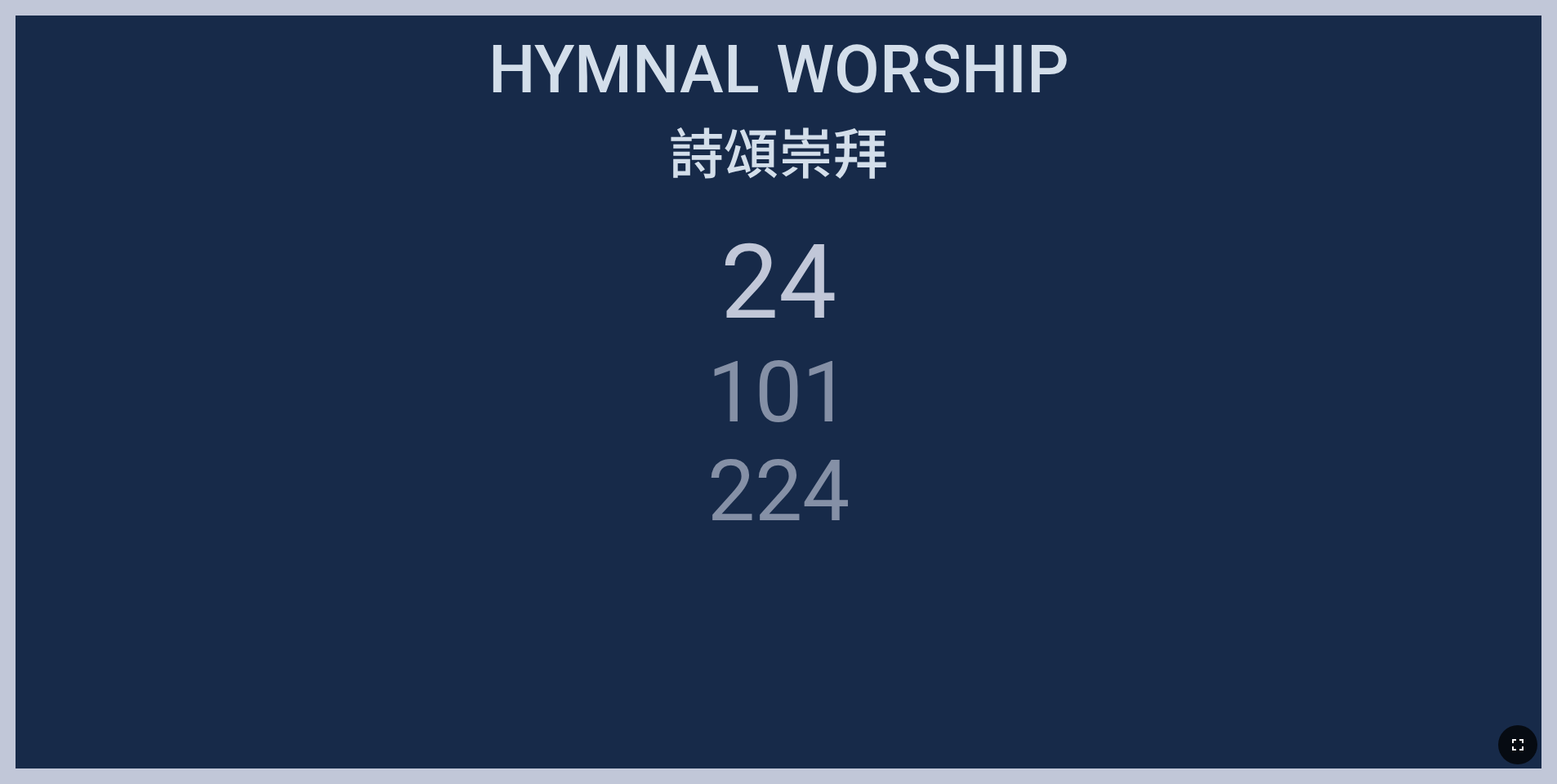
click at [1004, 606] on ol "24 101 224" at bounding box center [778, 479] width 1495 height 516
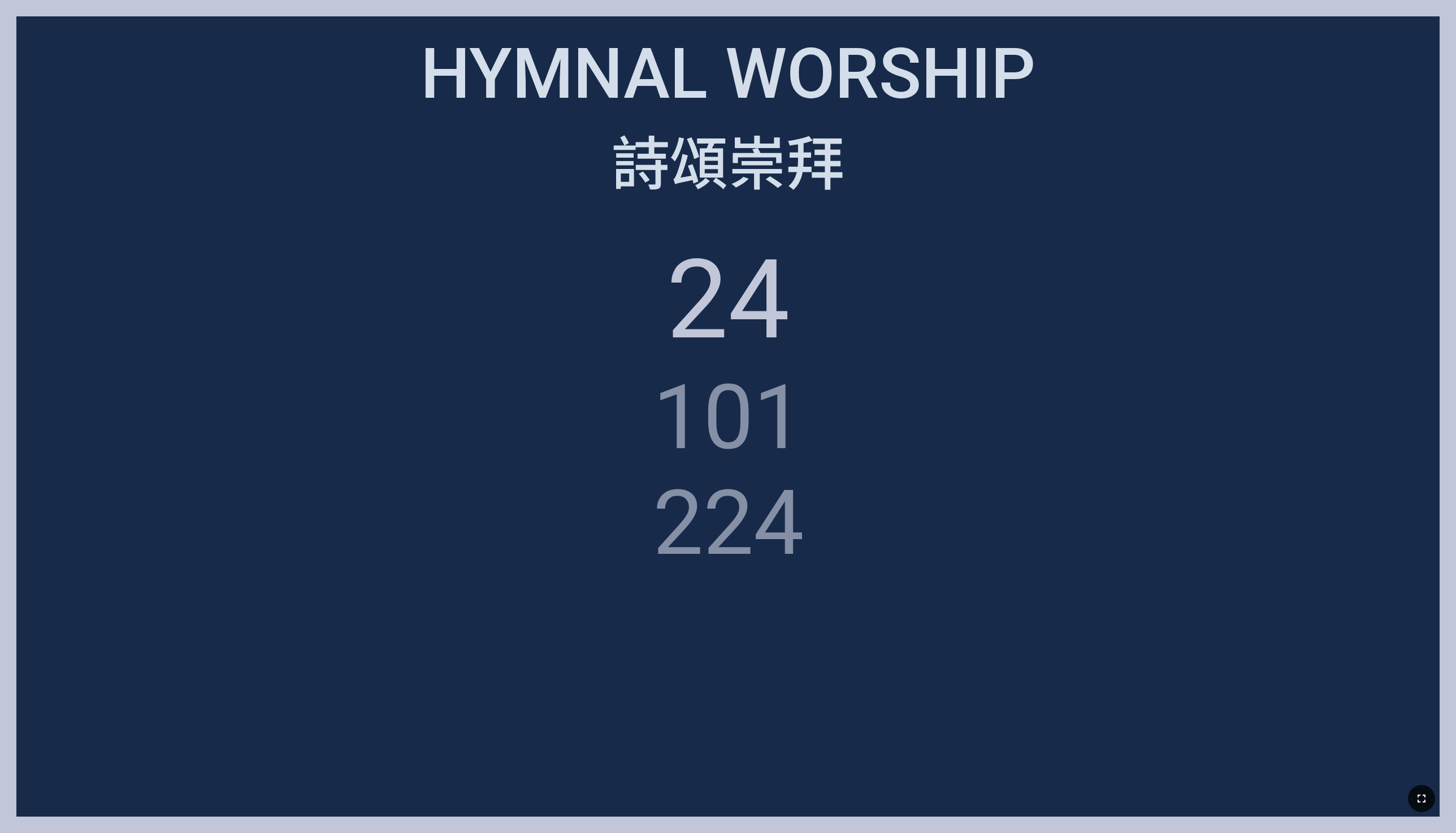
drag, startPoint x: 961, startPoint y: 762, endPoint x: 960, endPoint y: 770, distance: 8.1
click at [959, 4] on div "Reflections on the Case of Uzzah Reflections on the Case of Uzzah 烏撒事件的省思 烏撒事件的…" at bounding box center [728, 4] width 1447 height 0
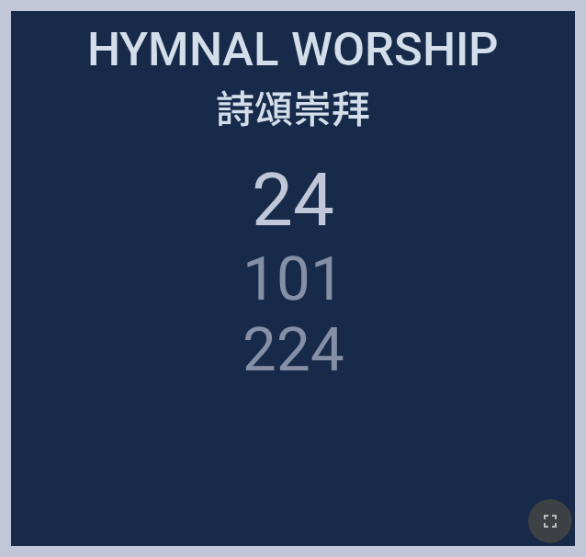
drag, startPoint x: 531, startPoint y: 524, endPoint x: 1121, endPoint y: 588, distance: 593.3
click at [532, 528] on button "button" at bounding box center [550, 521] width 44 height 44
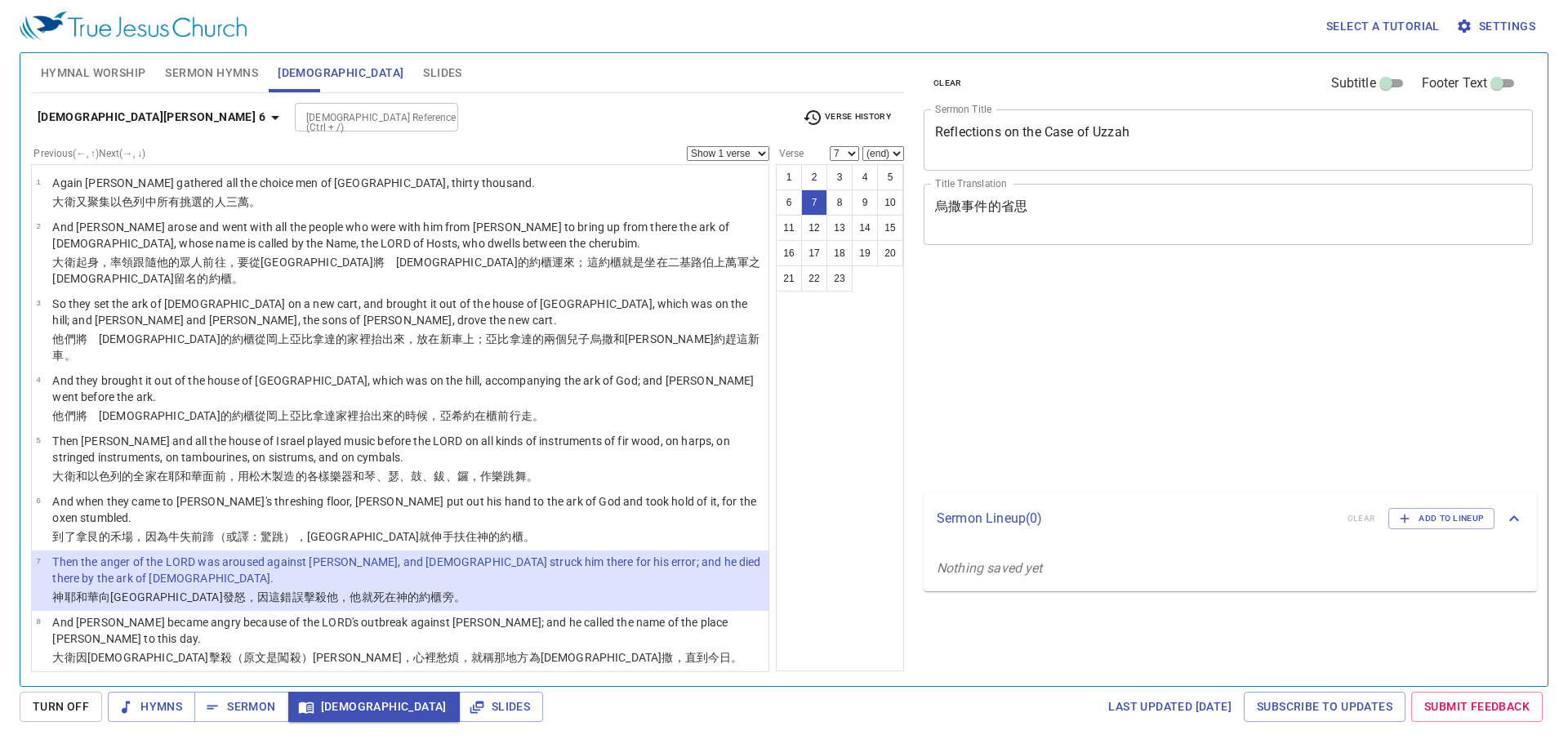
select select "7"
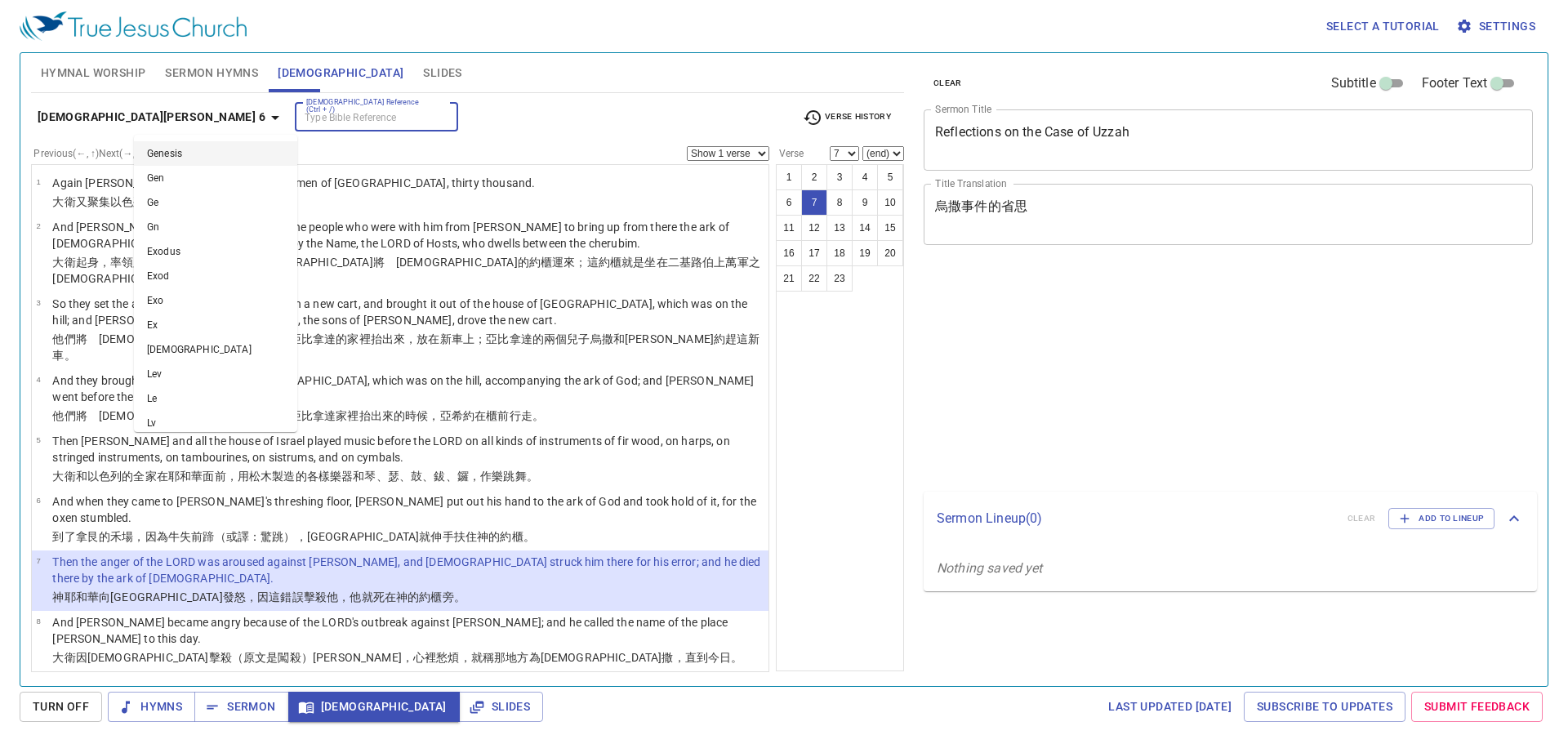
select select "7"
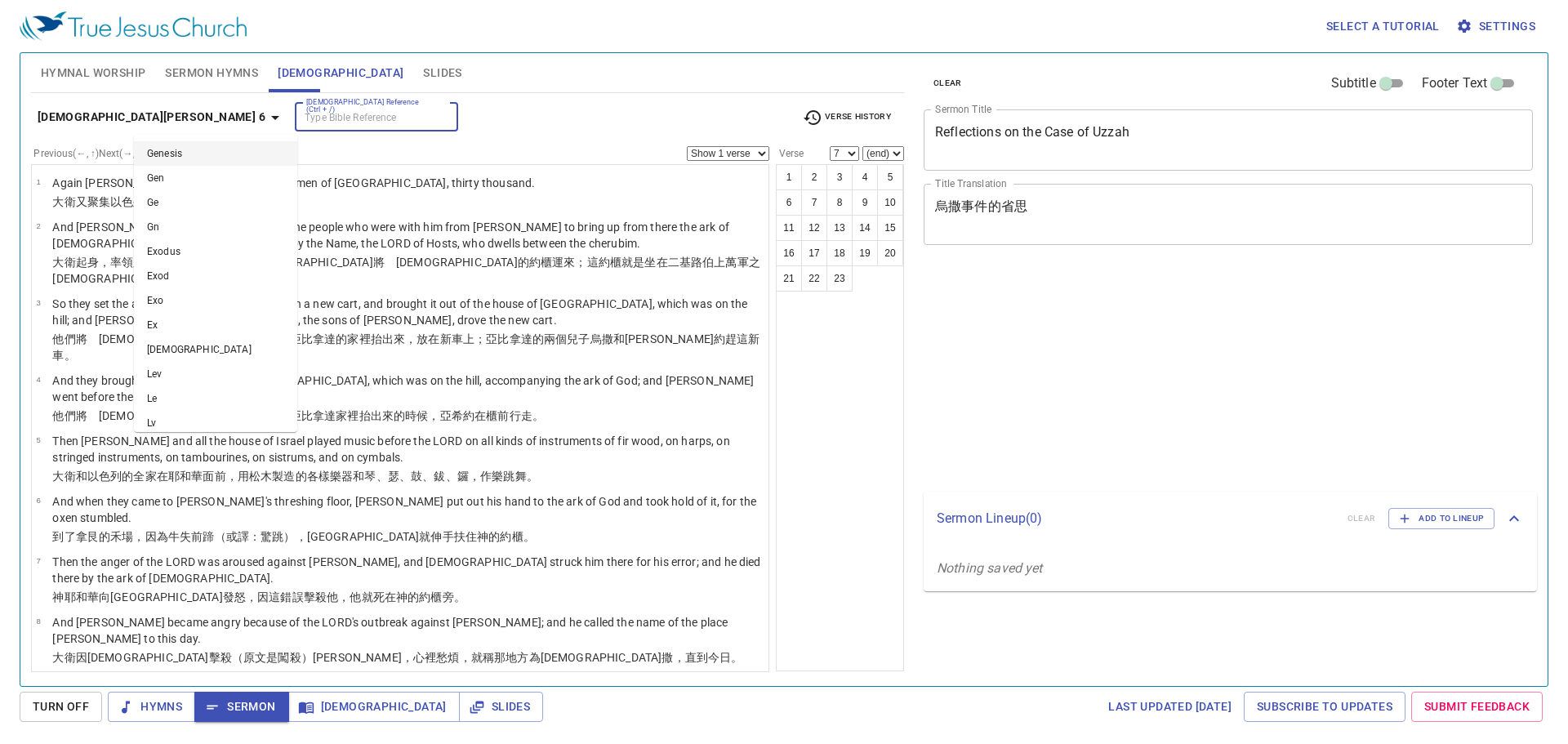
select select "7"
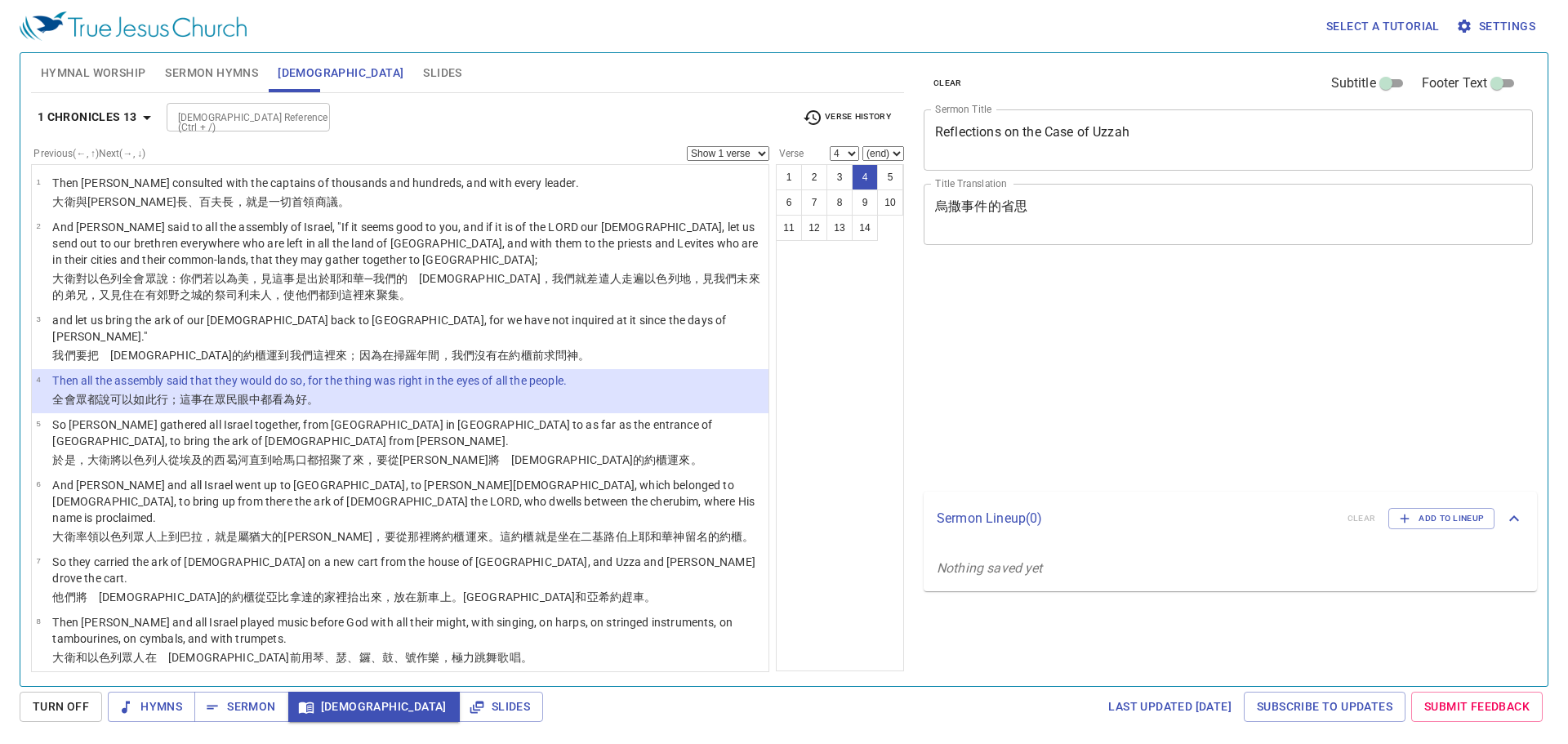
select select "4"
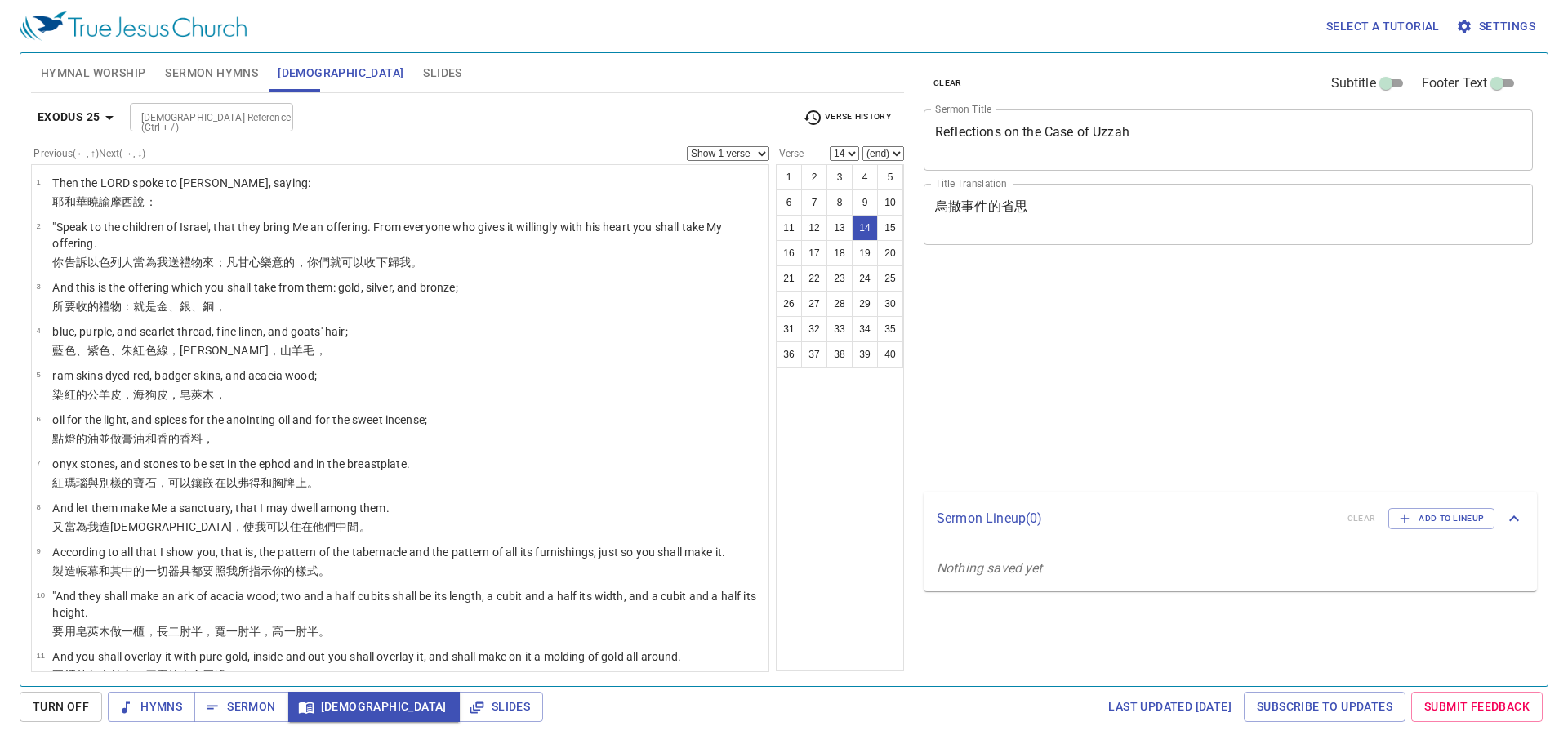
select select "14"
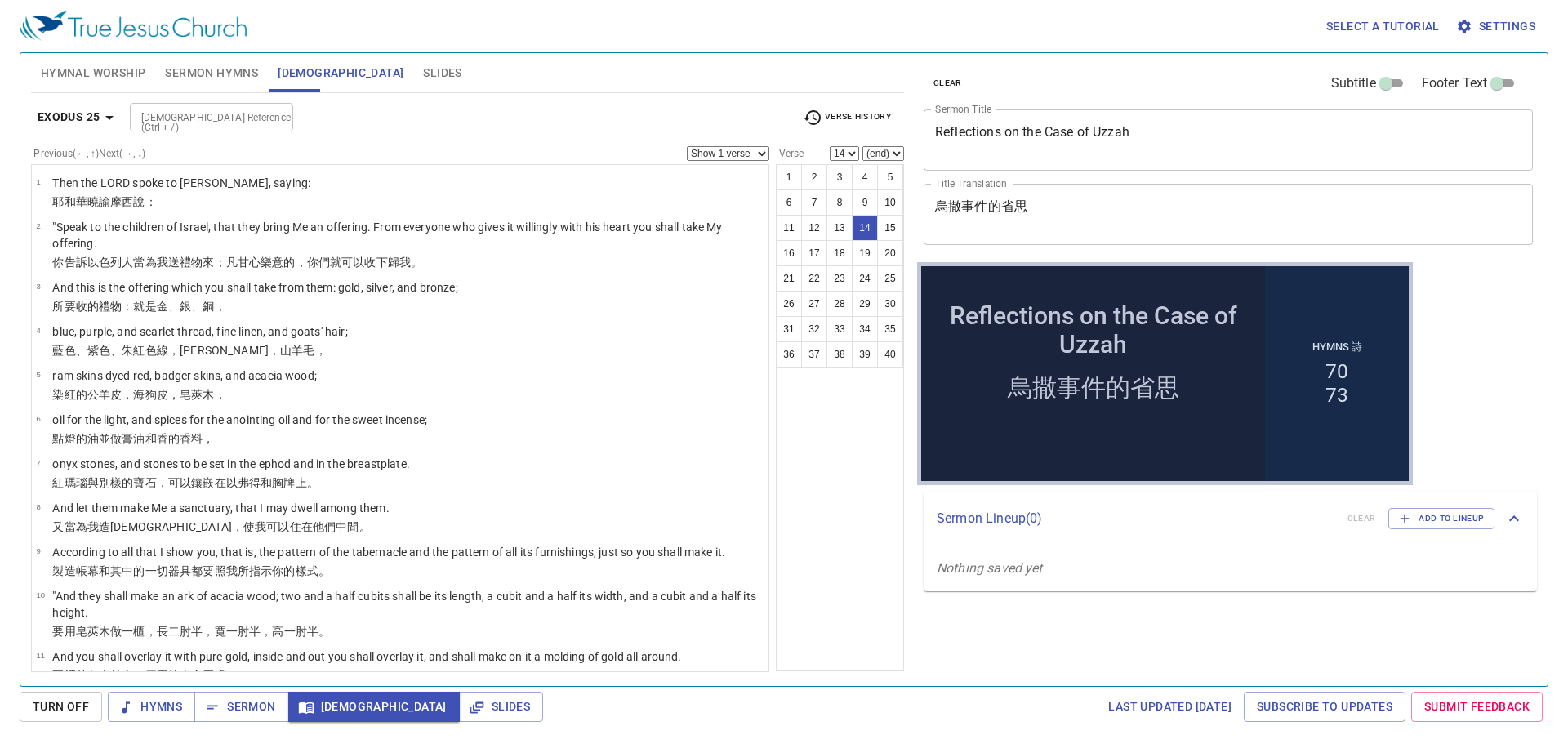
click at [724, 153] on select "Show 1 verse Show 2 verses Show 3 verses Show 4 verses Show 5 verses" at bounding box center [728, 153] width 83 height 15
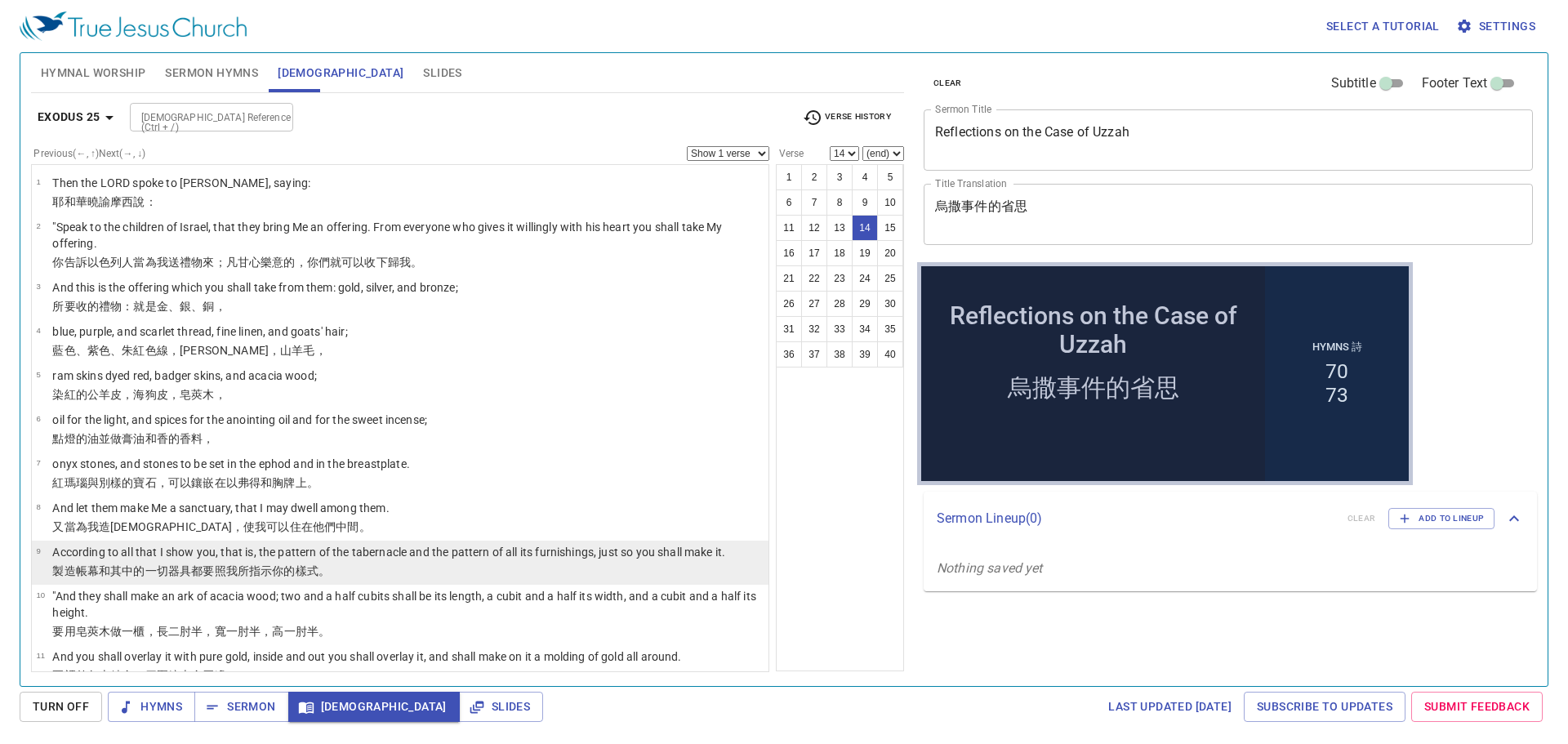
scroll to position [326, 0]
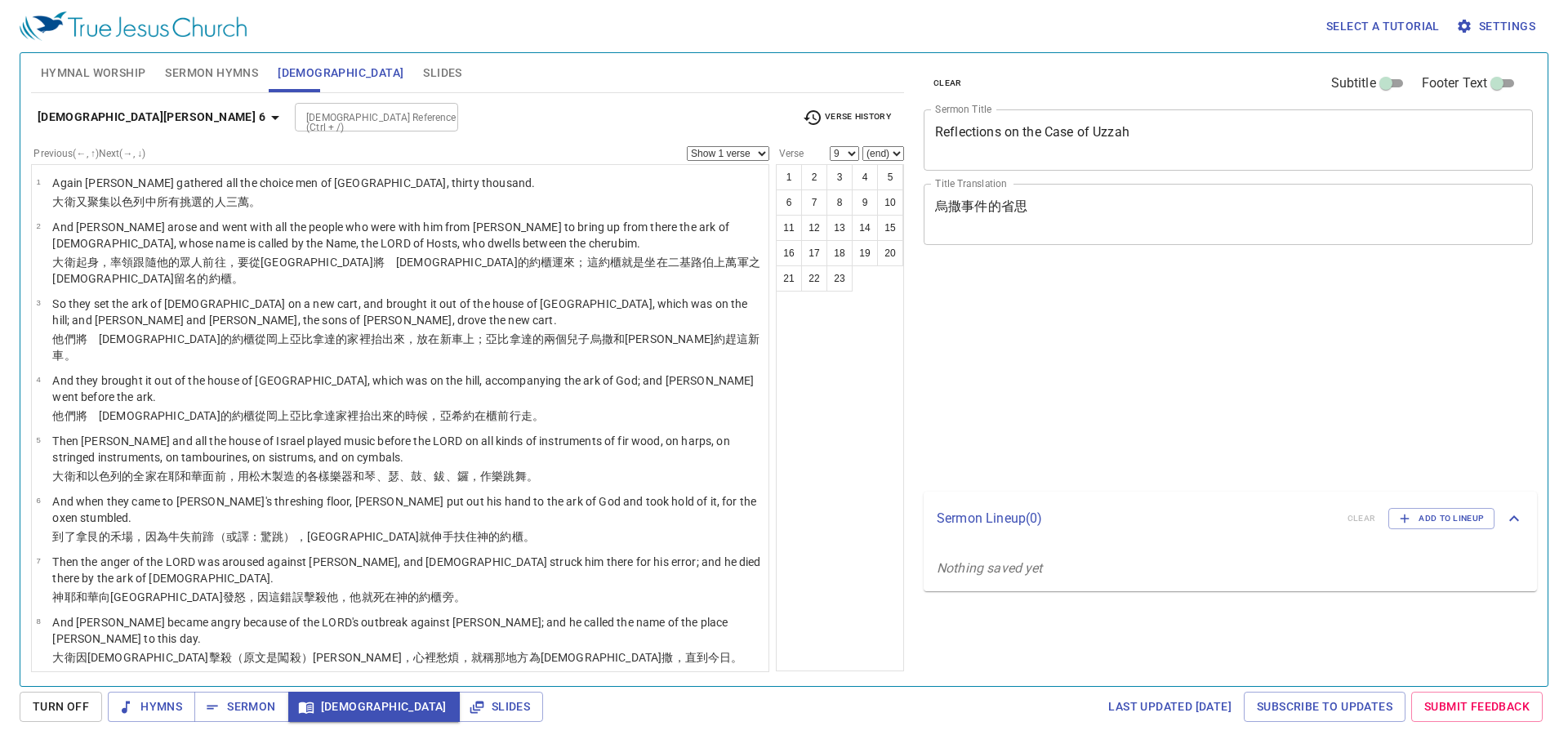
select select "9"
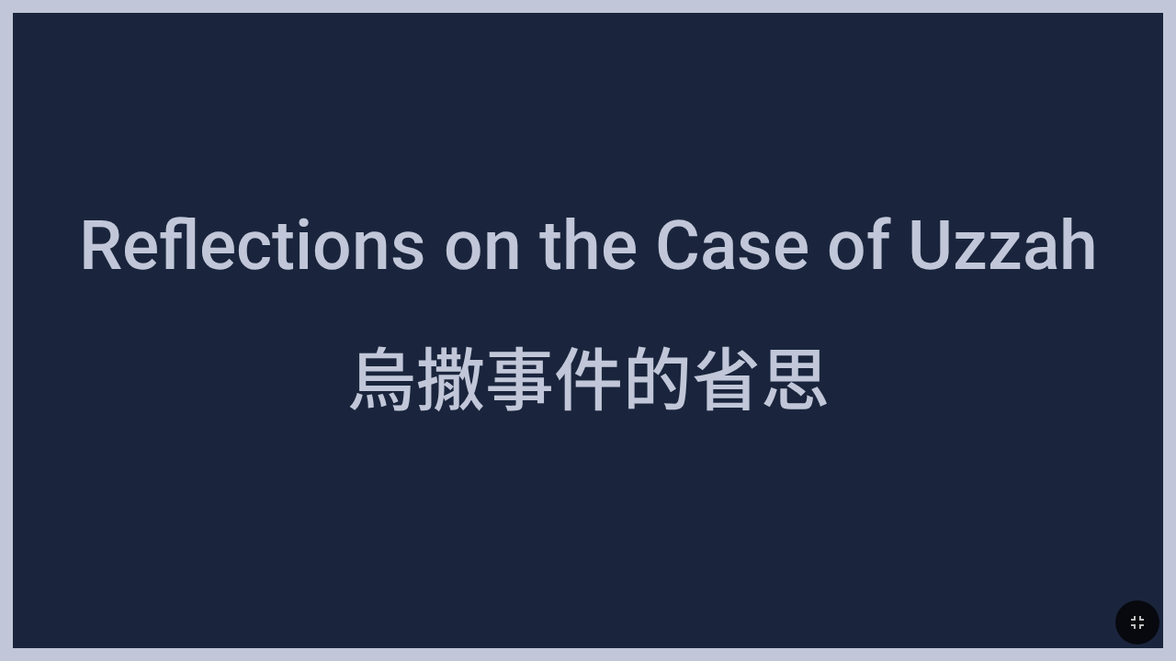
click at [388, 551] on div at bounding box center [588, 585] width 1150 height 127
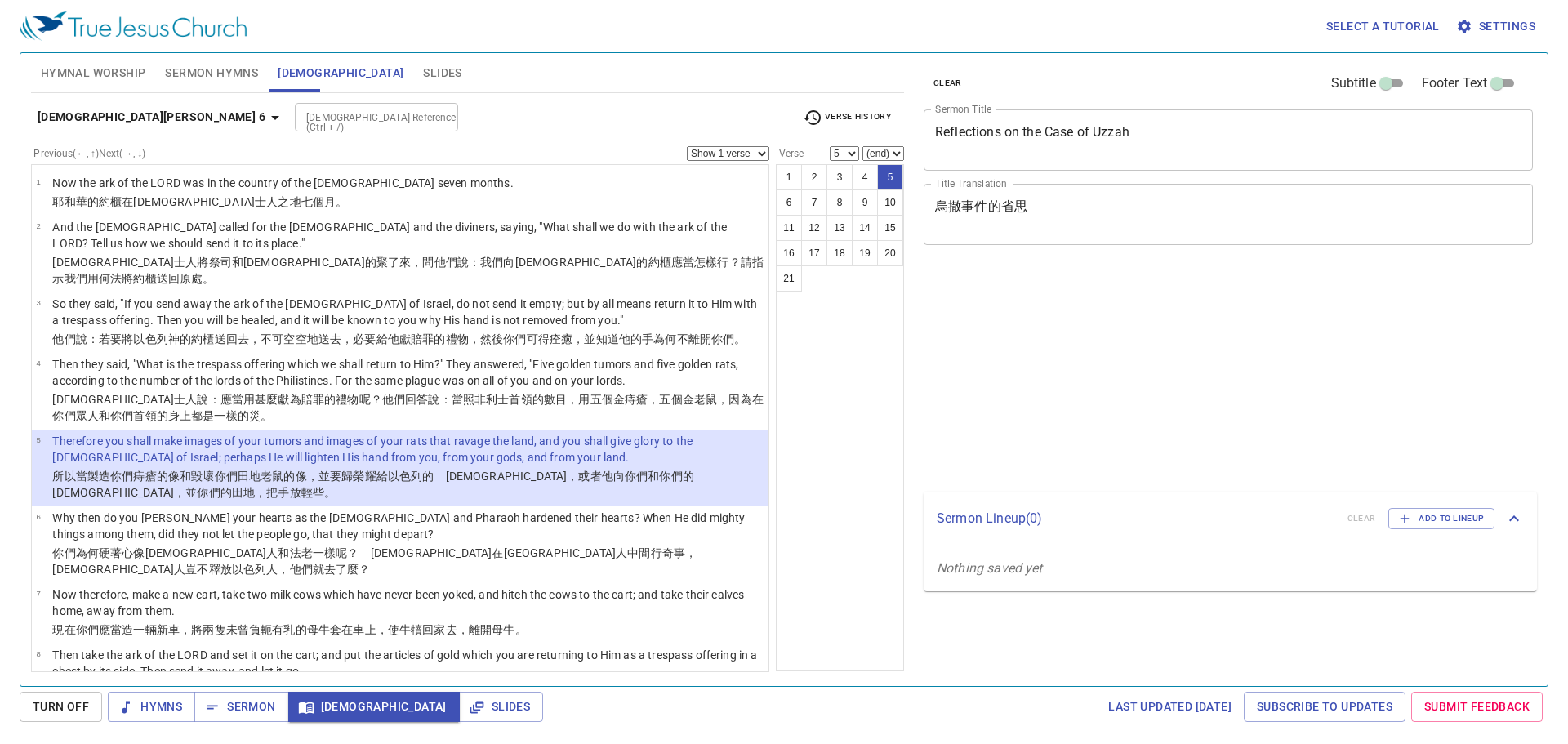
select select "5"
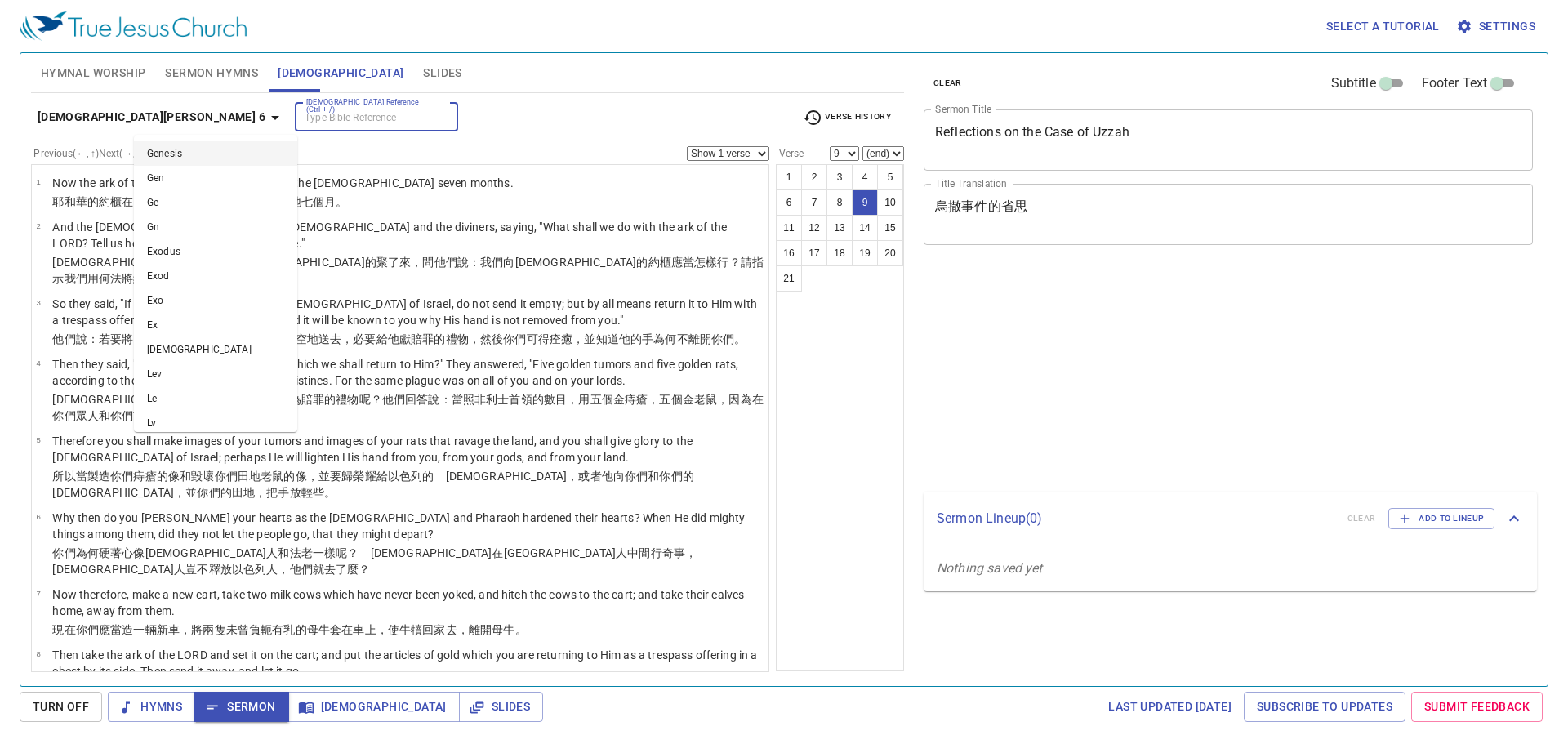
select select "9"
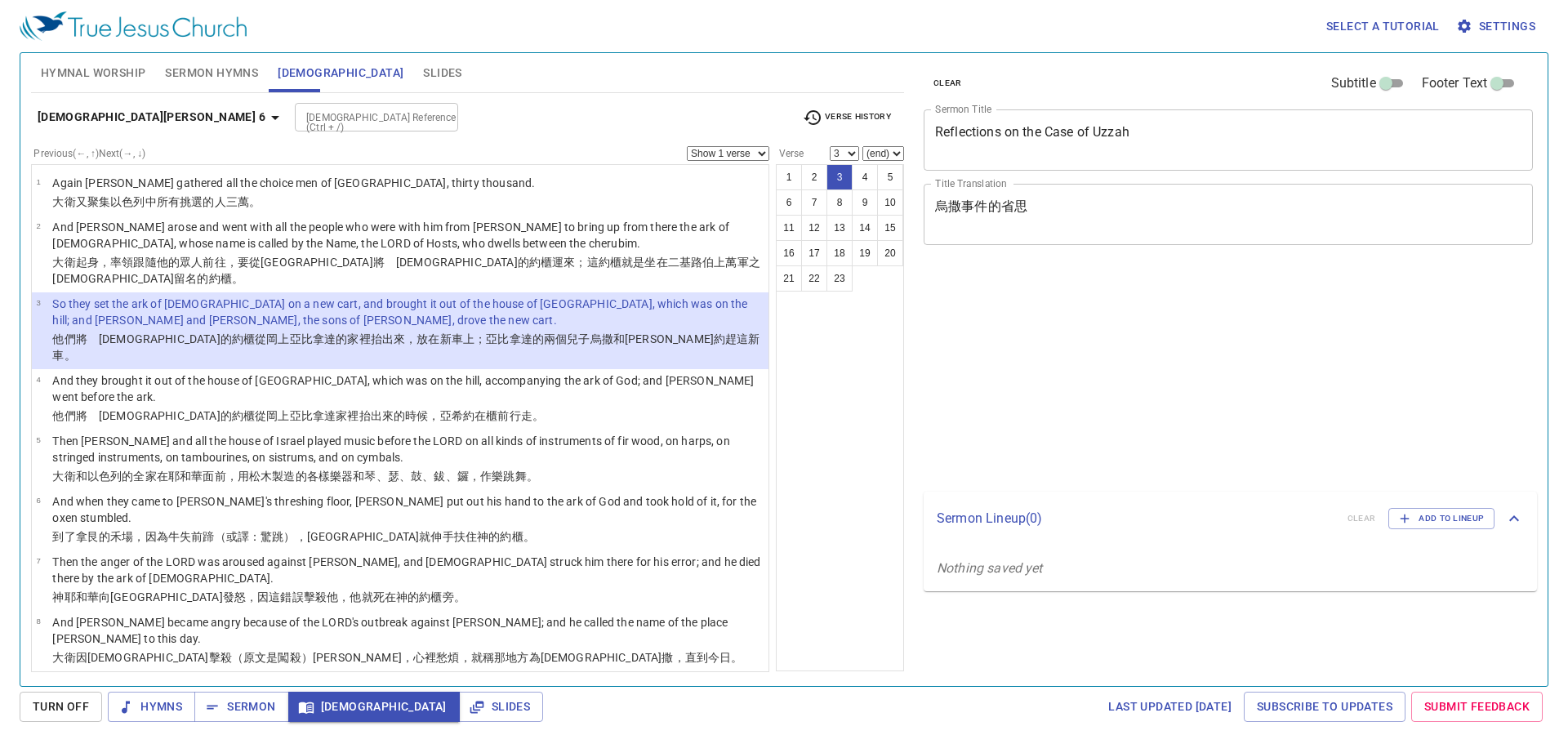
select select "3"
